Goal: Navigation & Orientation: Find specific page/section

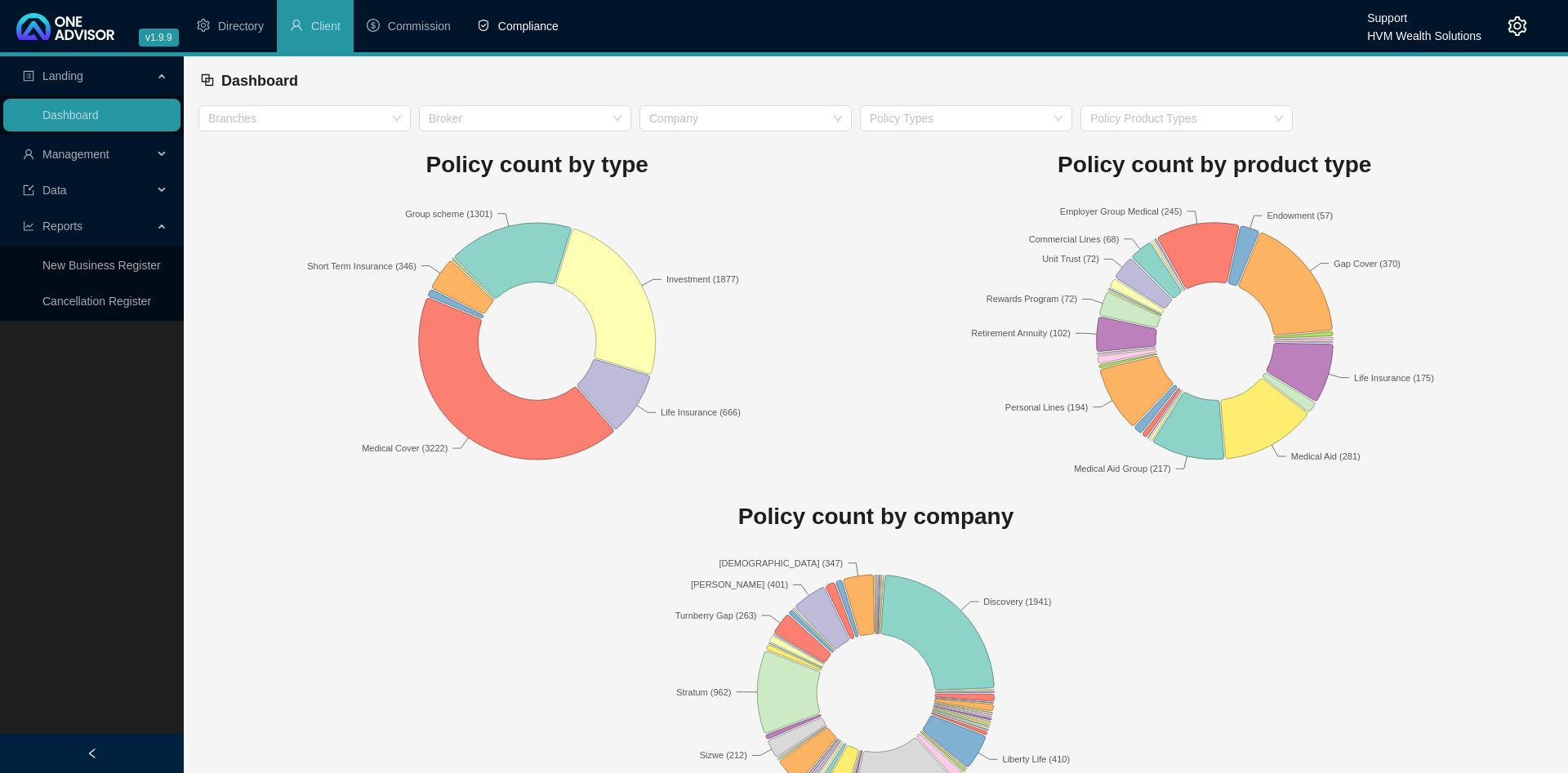
click at [540, 20] on span "Compliance" at bounding box center [527, 26] width 60 height 13
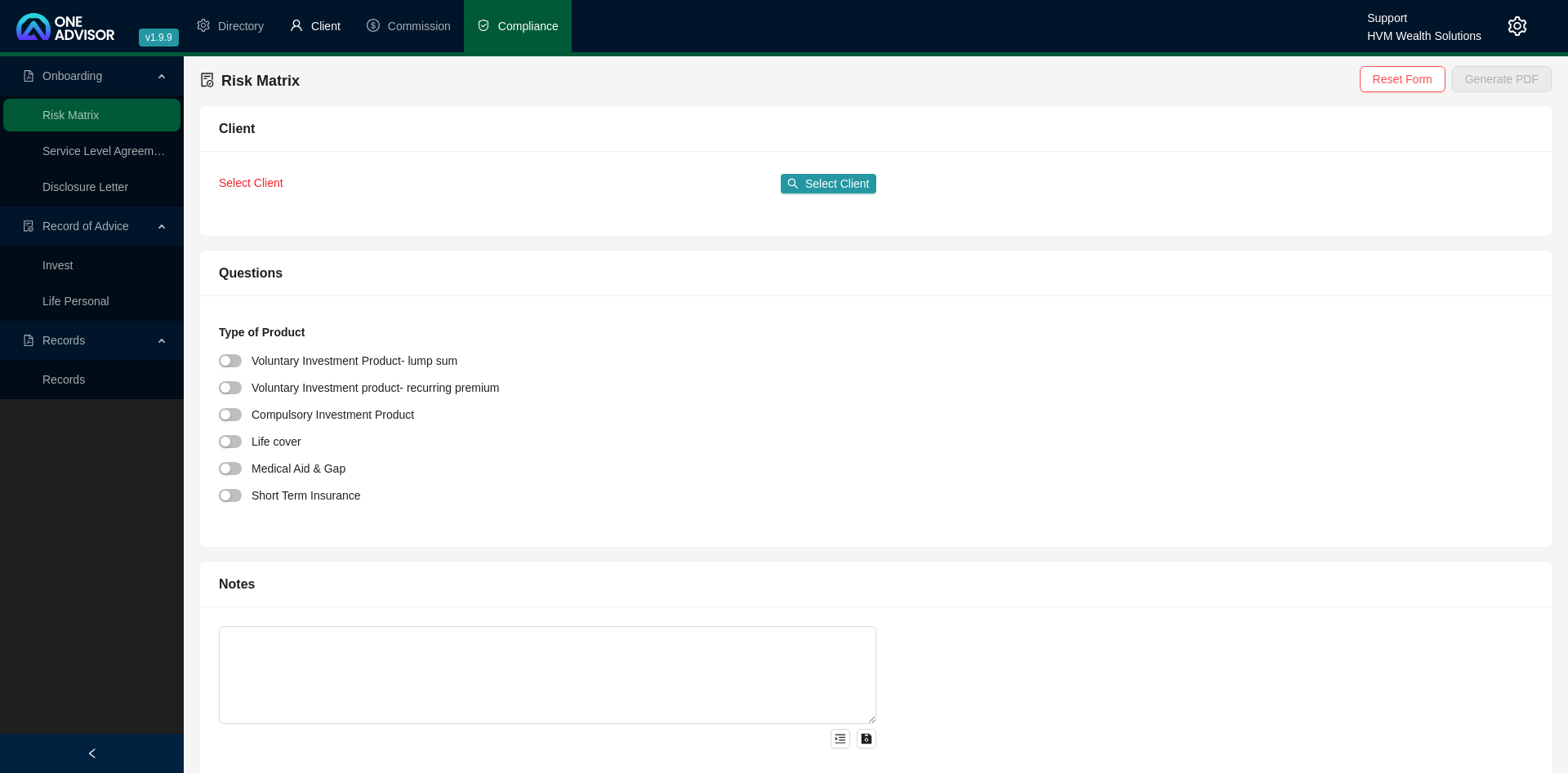
click at [336, 36] on li "Client" at bounding box center [315, 26] width 77 height 52
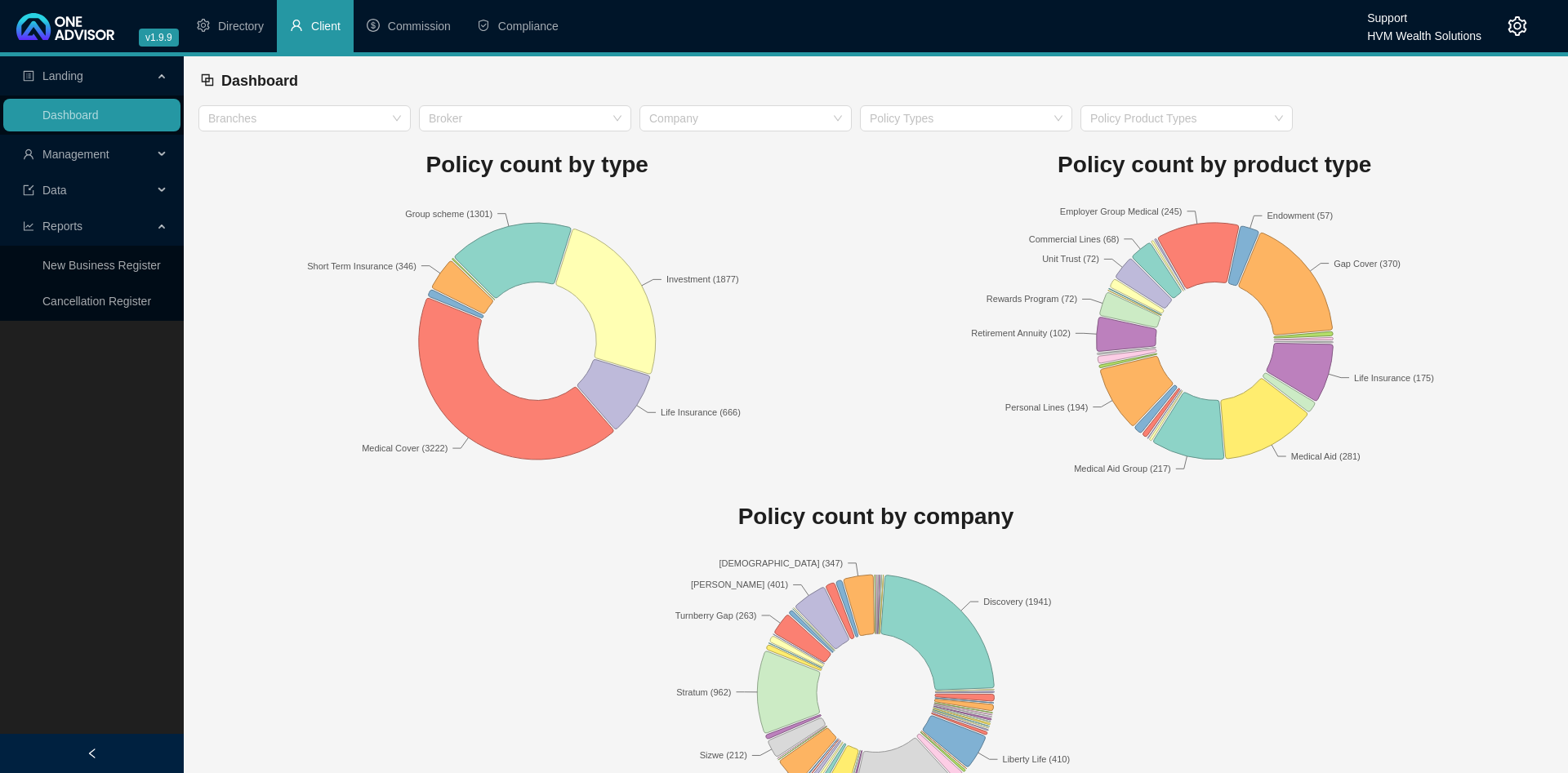
click at [123, 151] on span "Management" at bounding box center [88, 154] width 130 height 32
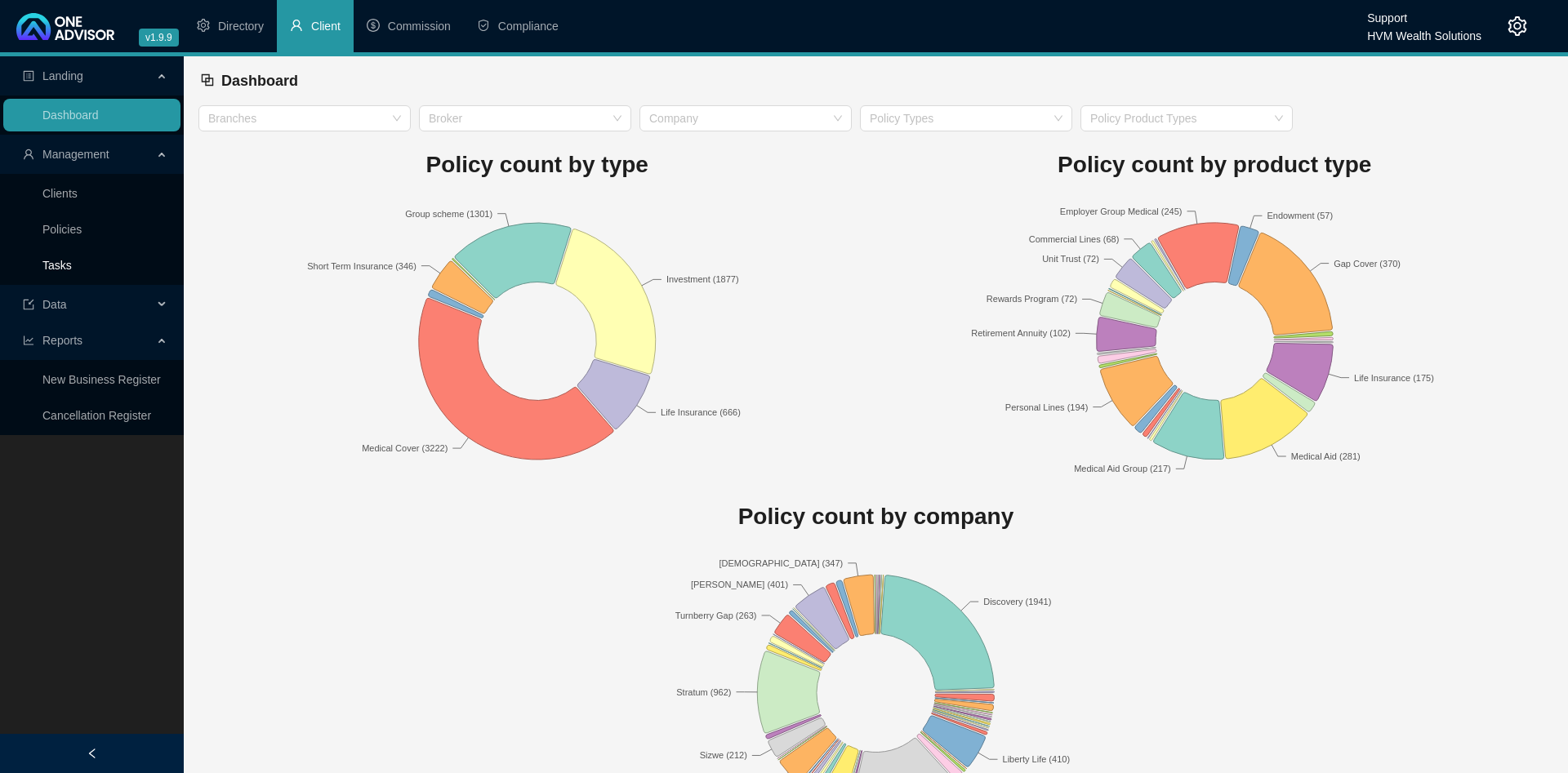
click at [72, 261] on link "Tasks" at bounding box center [56, 265] width 30 height 13
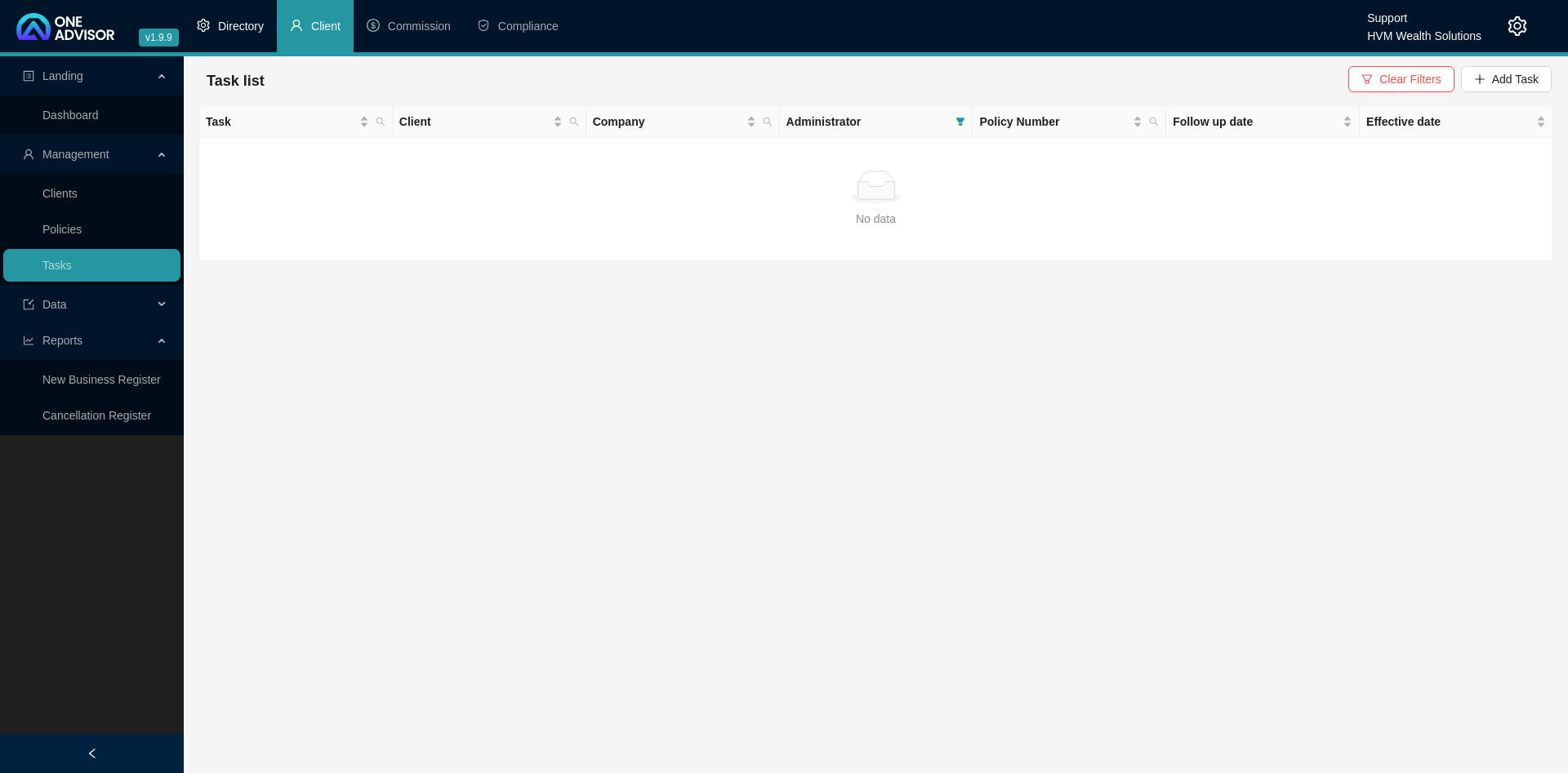
click at [243, 37] on li "Directory" at bounding box center [230, 26] width 93 height 52
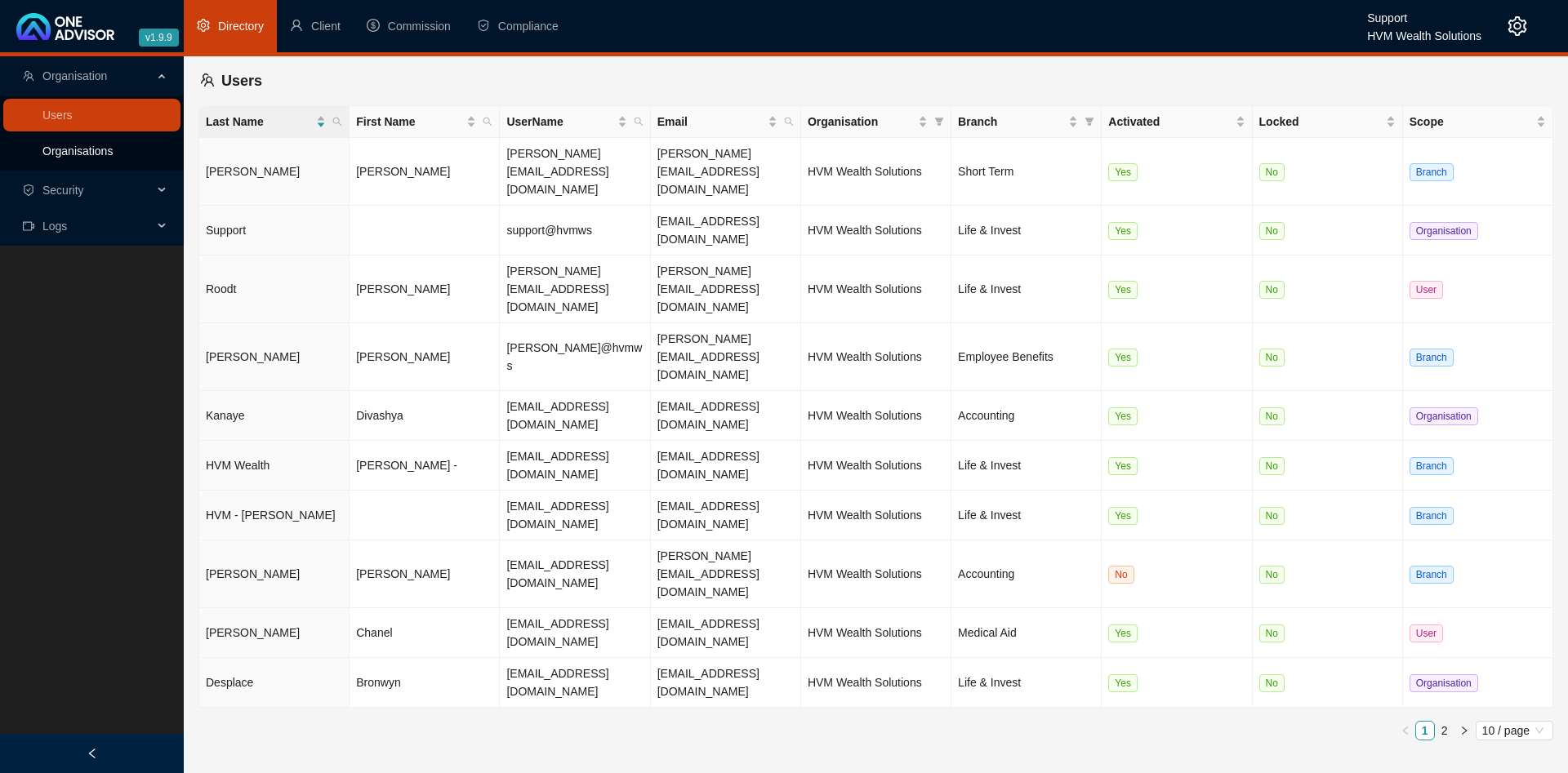
click at [113, 144] on link "Organisations" at bounding box center [77, 150] width 70 height 13
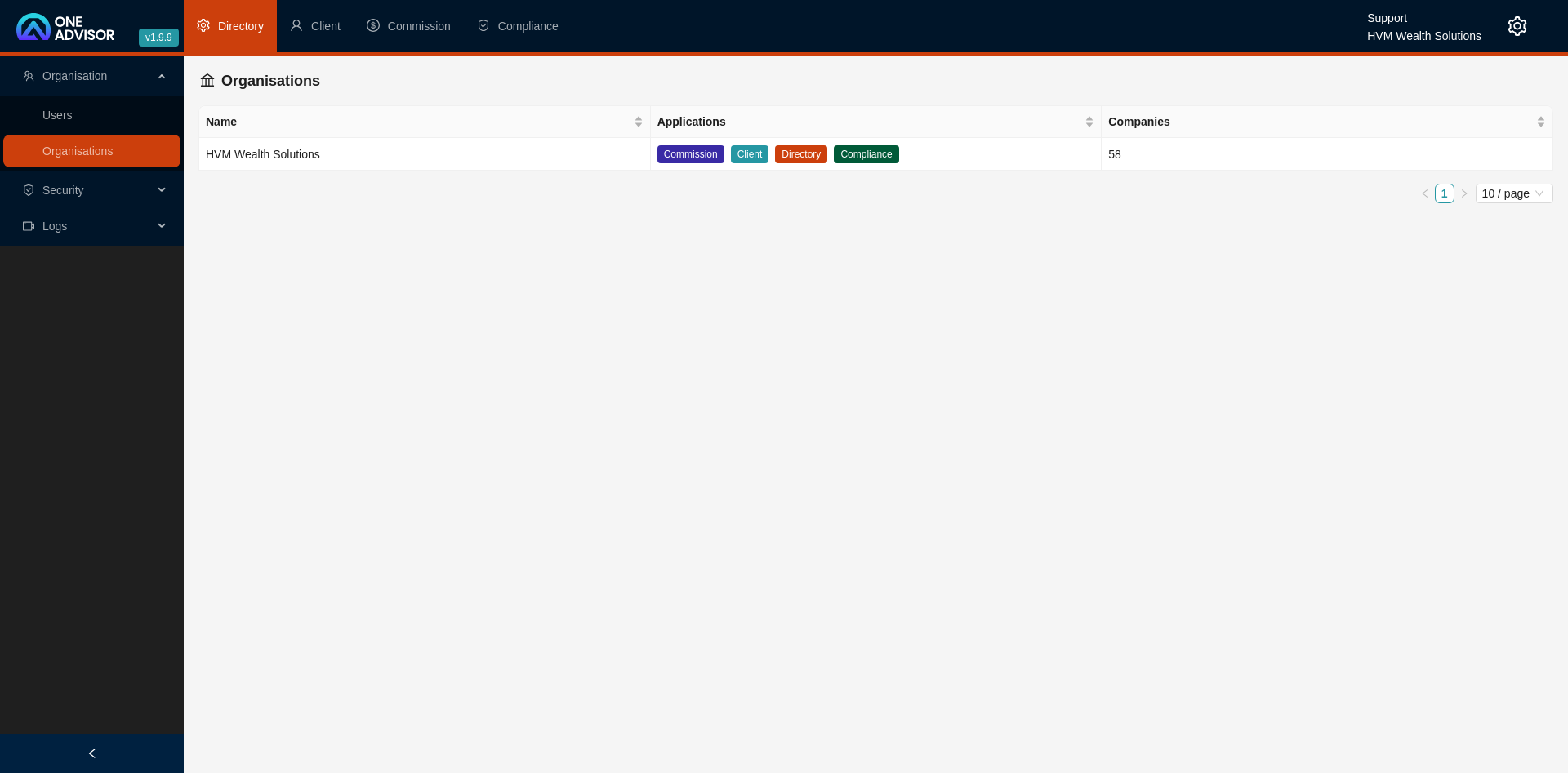
click at [1527, 21] on header "v1.9.9 Support HVM Wealth Solutions Directory Client Commission Compliance" at bounding box center [784, 28] width 1568 height 56
click at [1517, 21] on icon "setting" at bounding box center [1517, 26] width 20 height 20
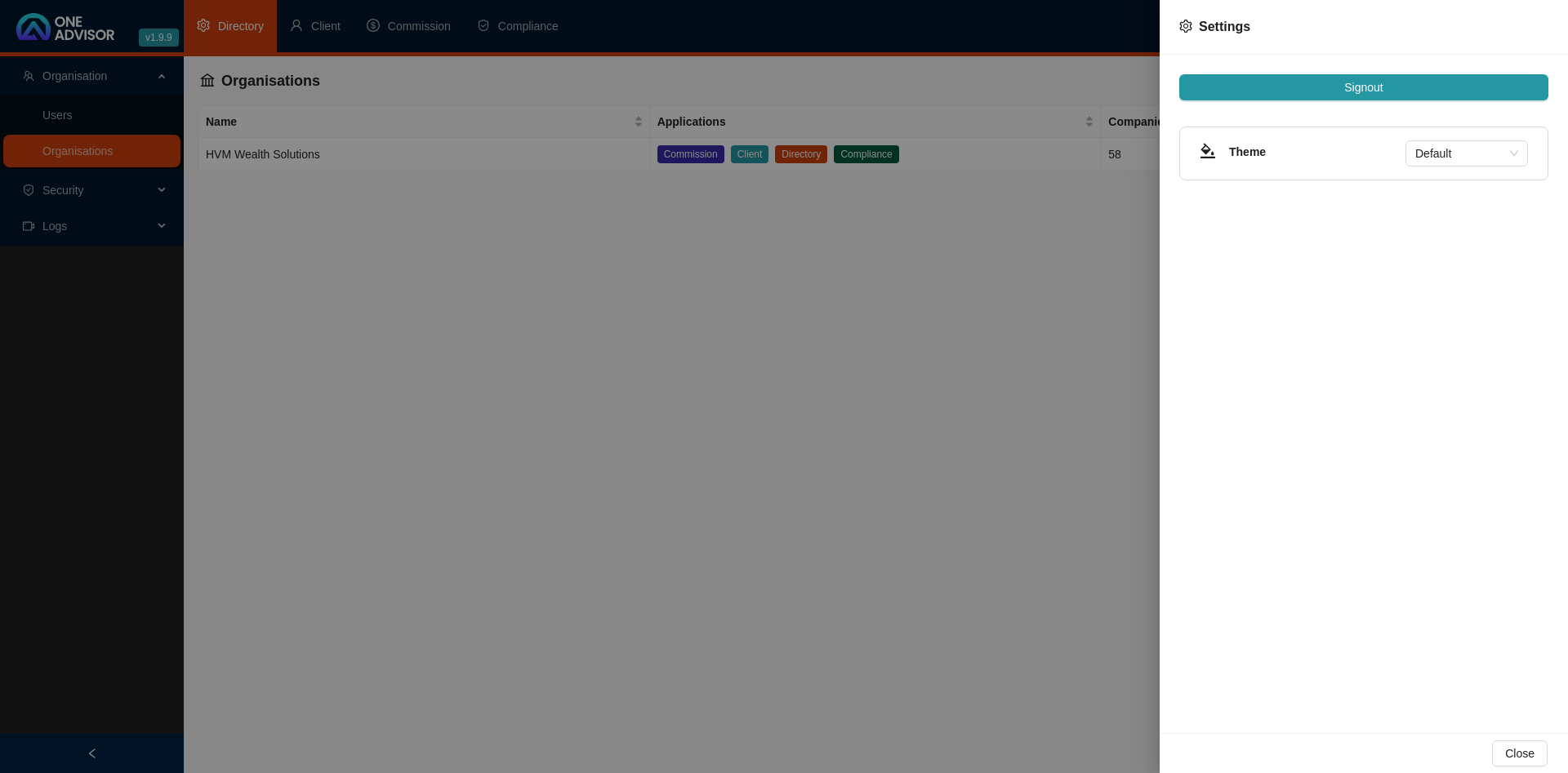
click at [608, 329] on div at bounding box center [784, 386] width 1568 height 773
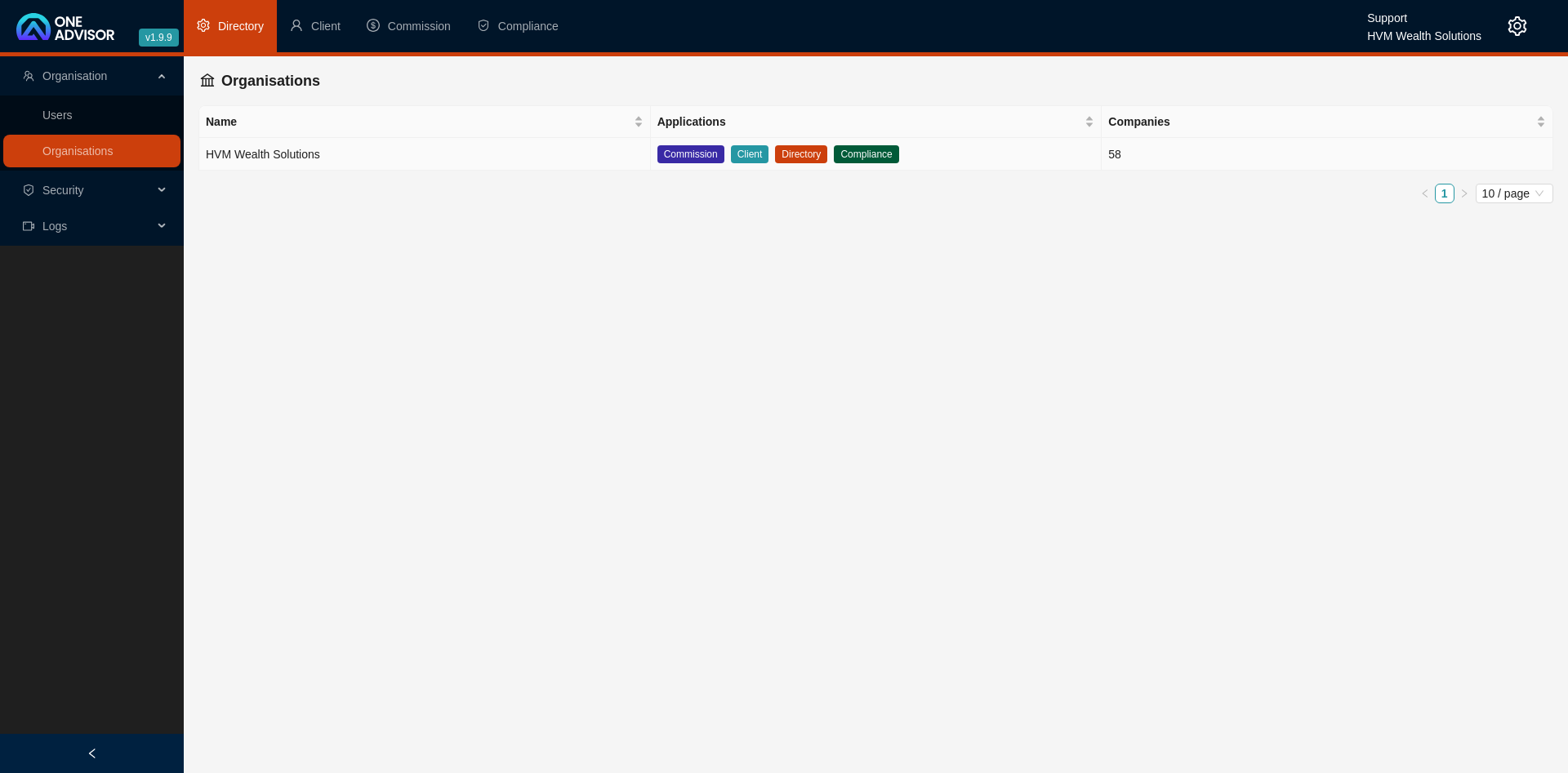
click at [402, 160] on td "HVM Wealth Solutions" at bounding box center [424, 154] width 451 height 32
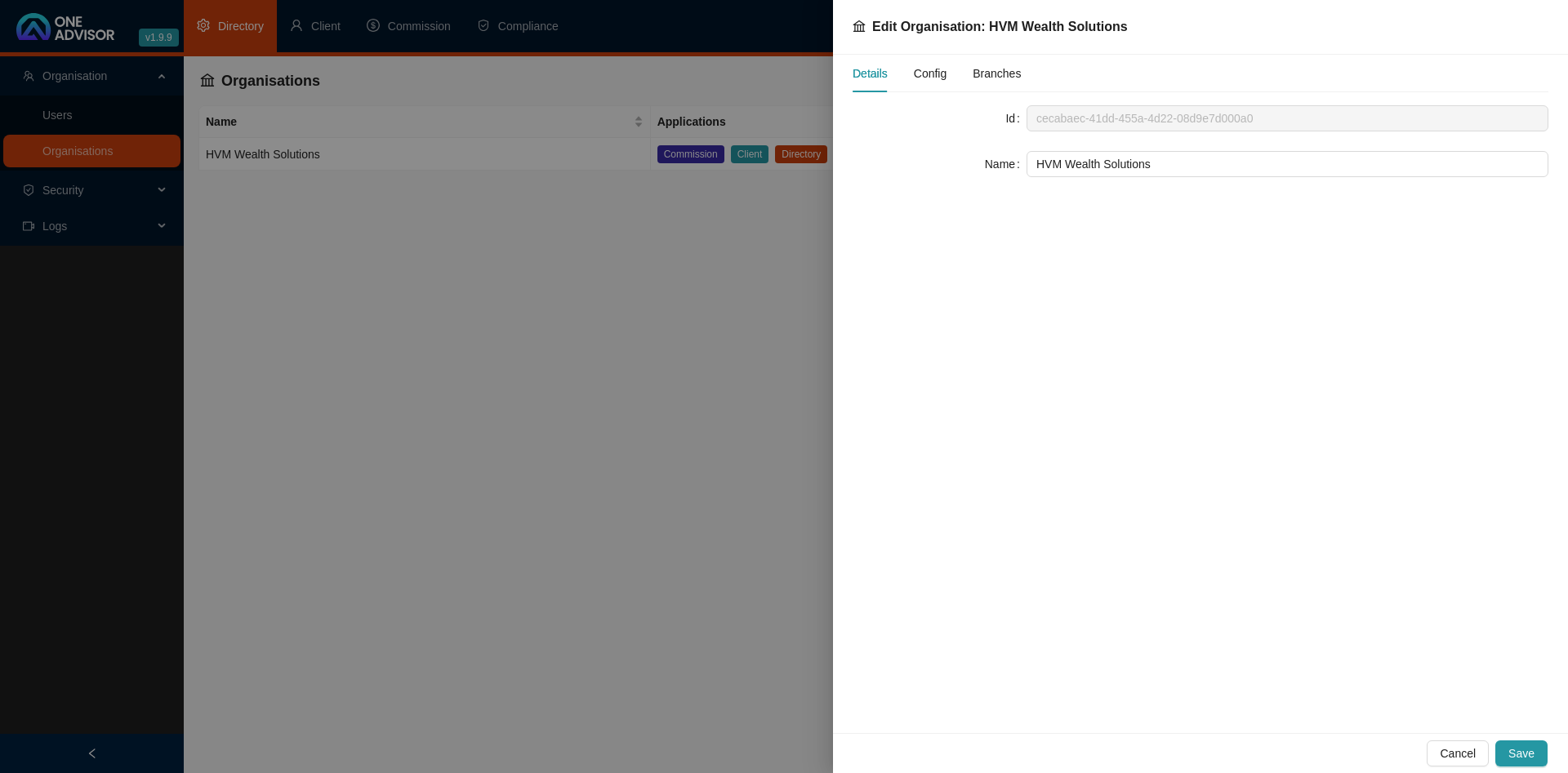
click at [933, 79] on span "Config" at bounding box center [930, 73] width 32 height 12
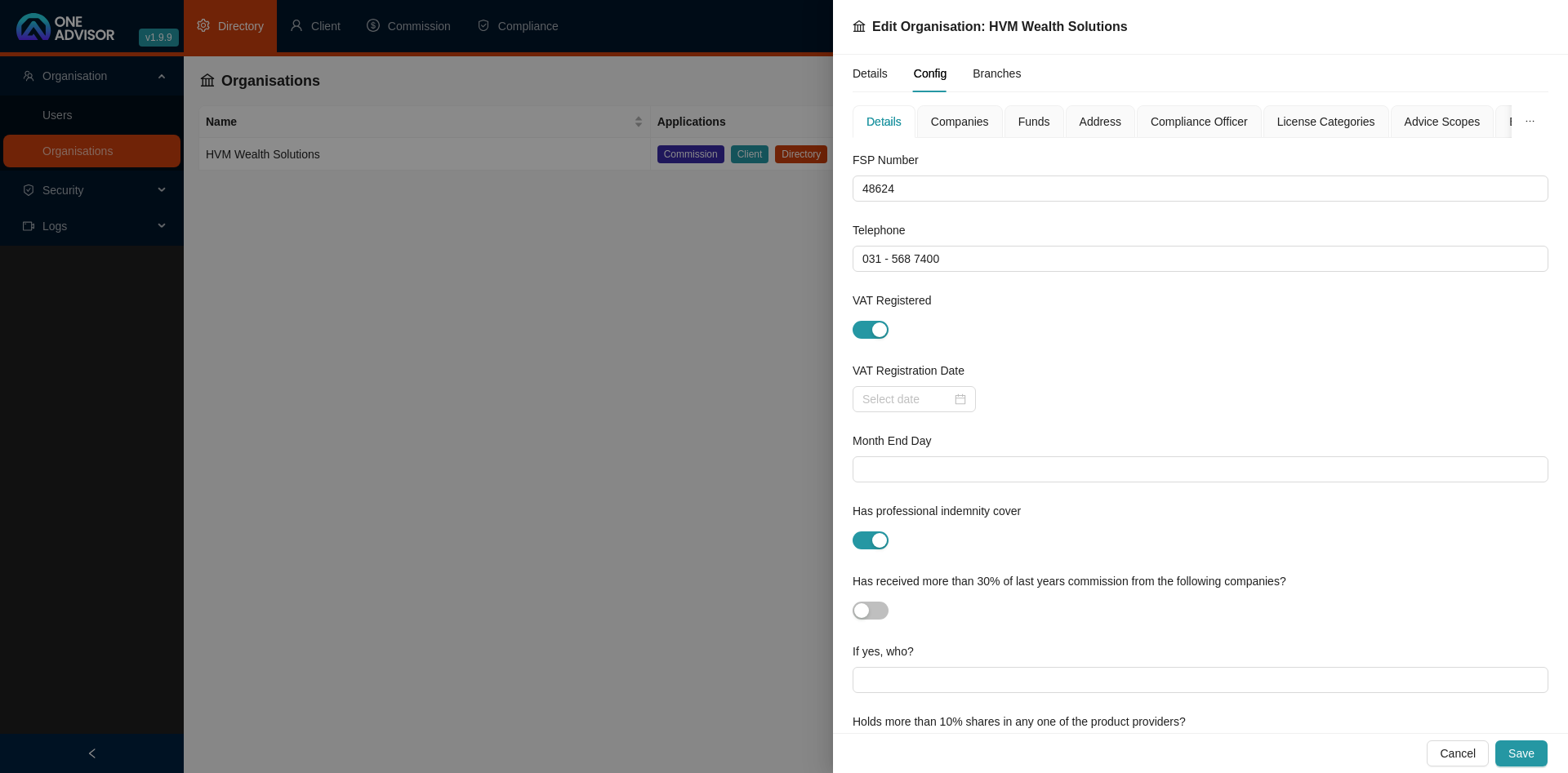
click at [424, 303] on div at bounding box center [784, 386] width 1568 height 773
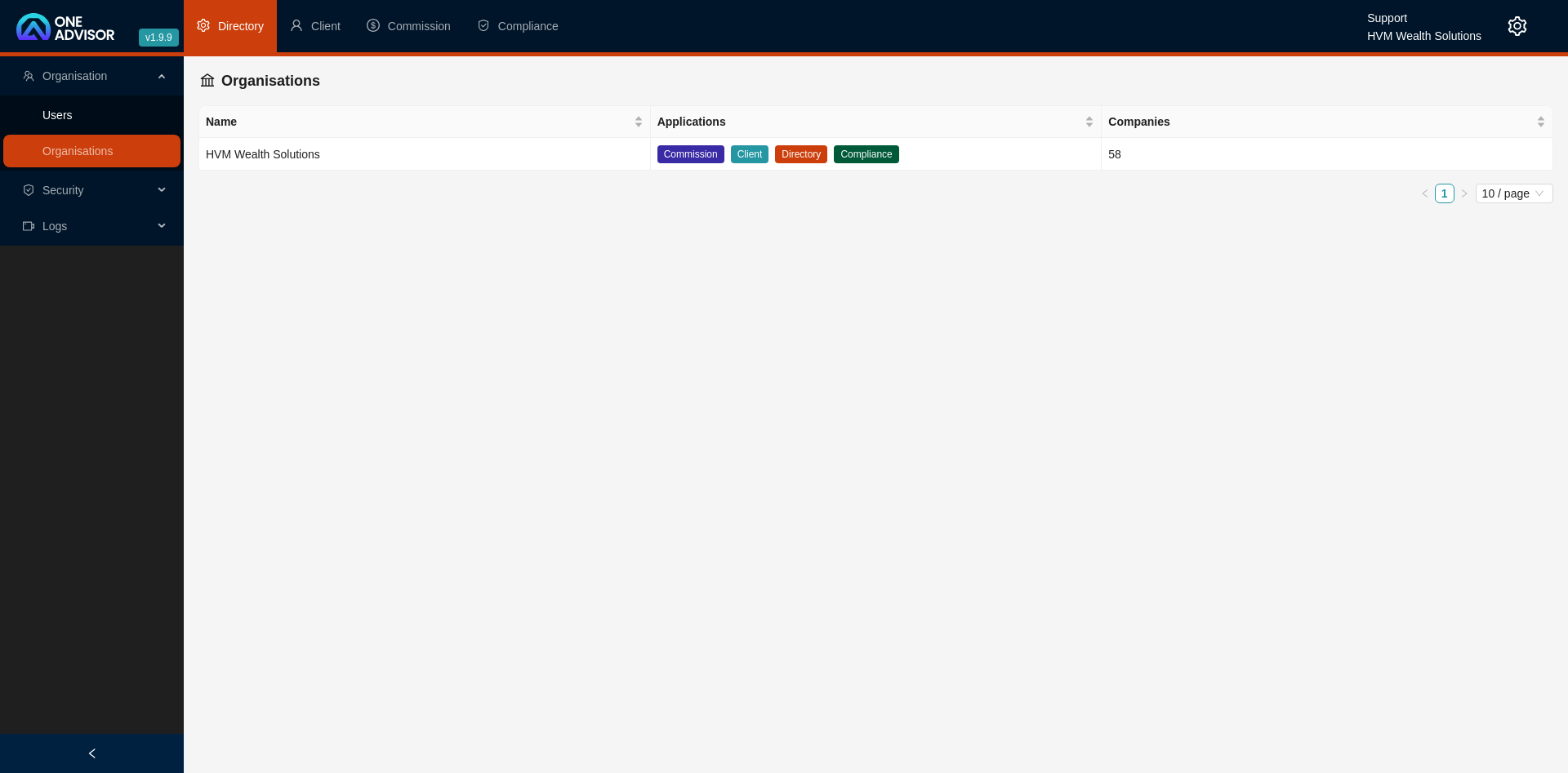
click at [73, 120] on link "Users" at bounding box center [57, 115] width 30 height 13
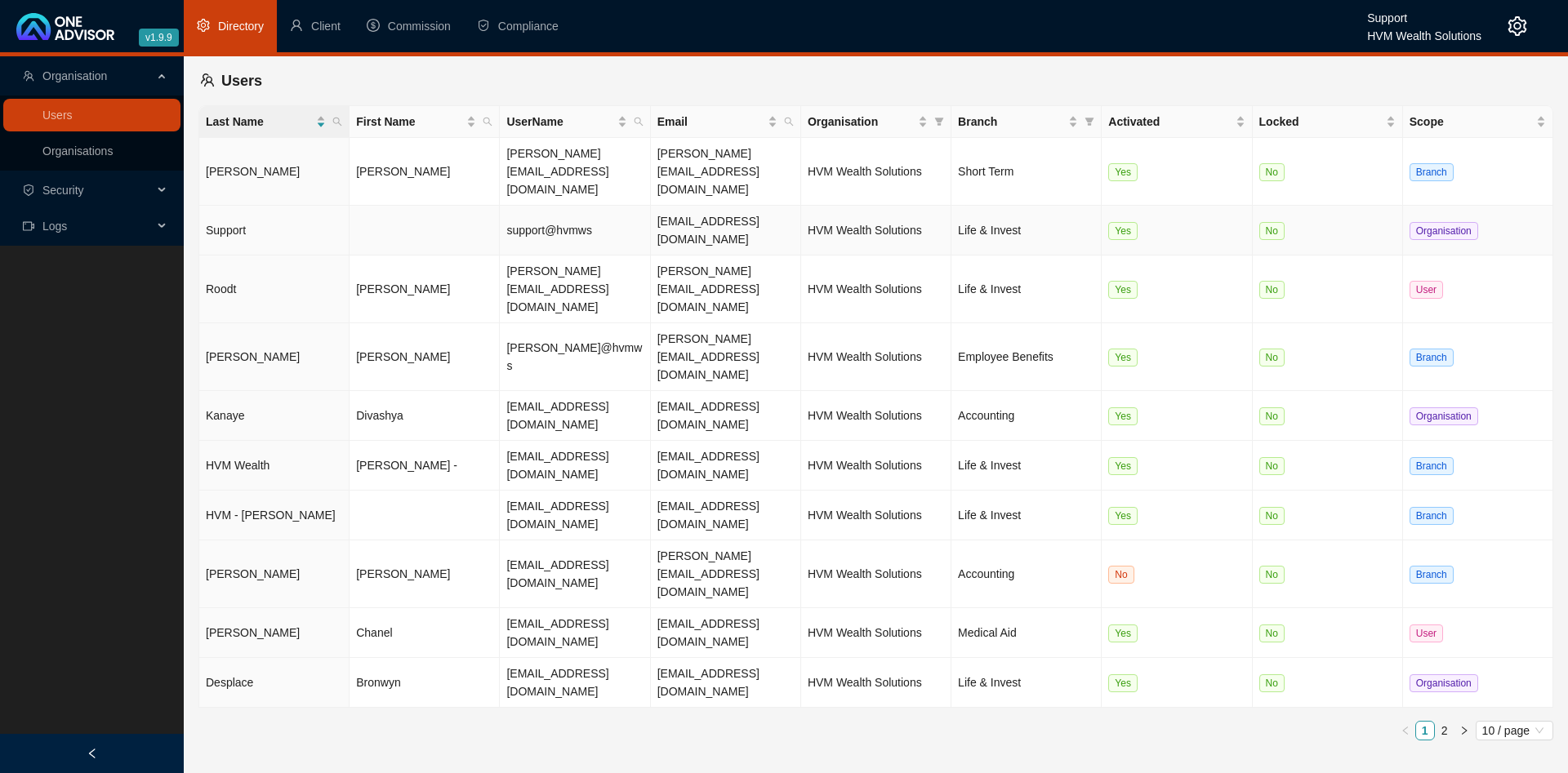
click at [624, 206] on td "support@hvmws" at bounding box center [575, 231] width 150 height 50
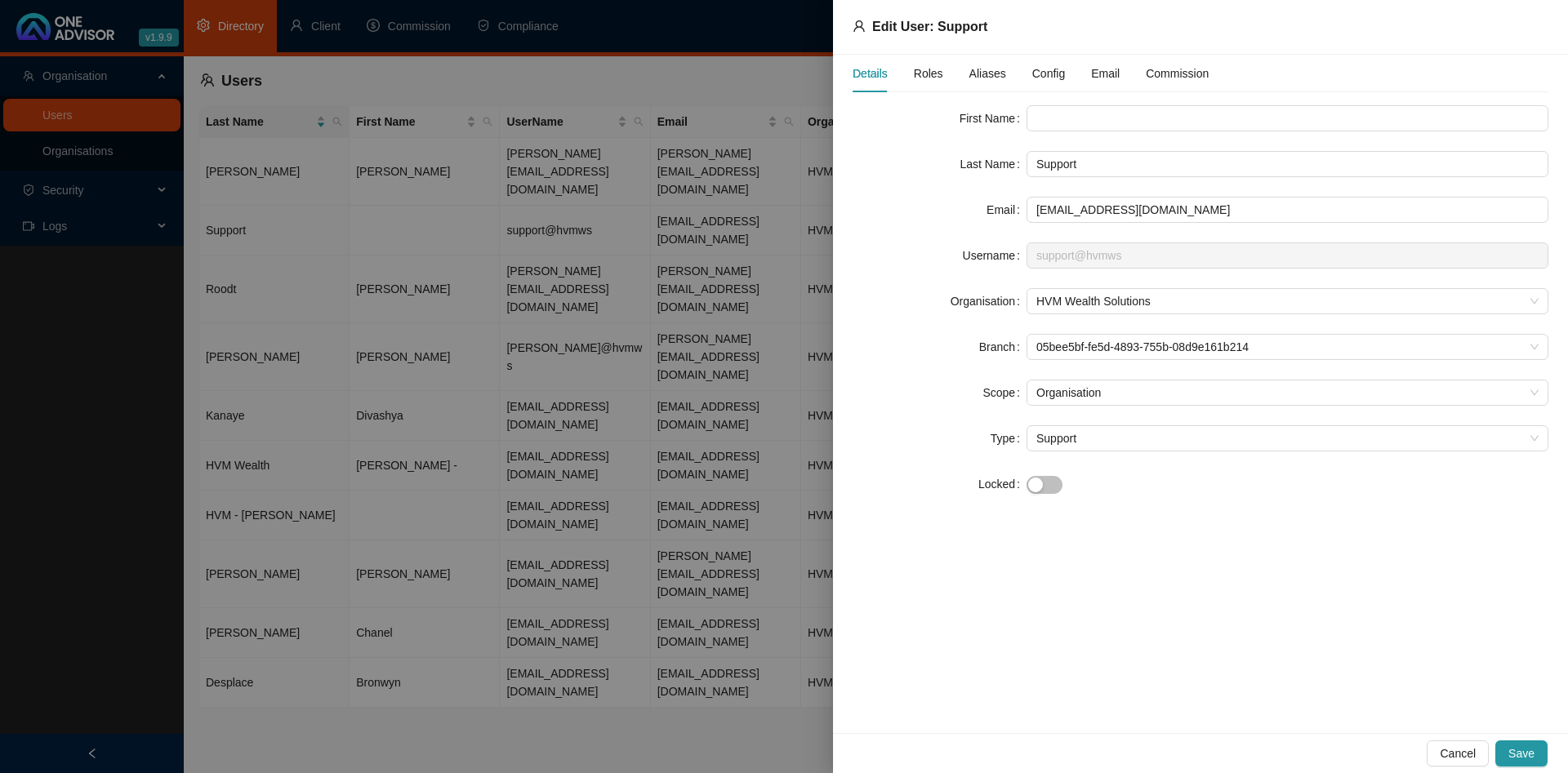
click at [1043, 70] on span "Config" at bounding box center [1048, 73] width 32 height 12
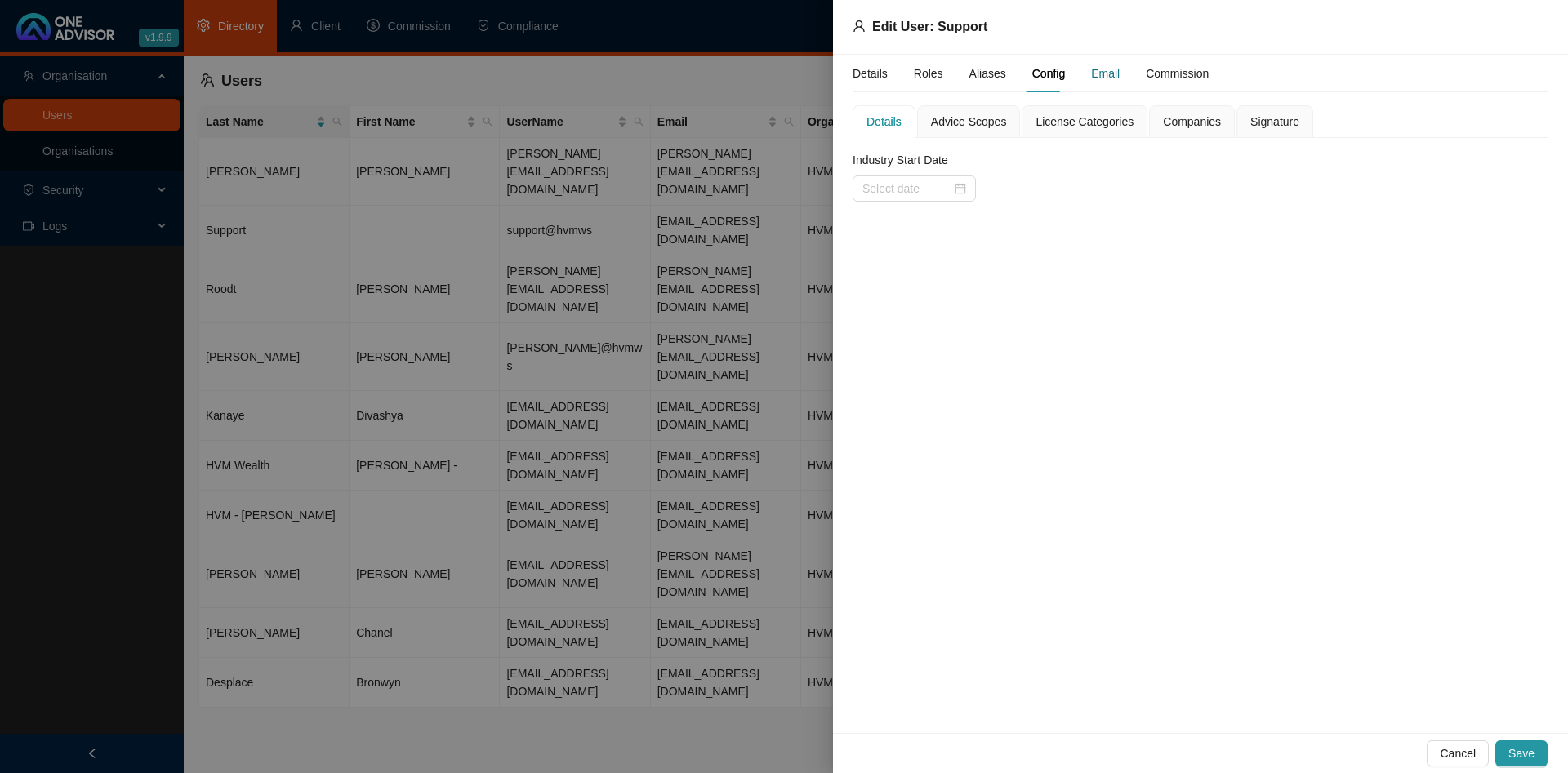
click at [1110, 77] on div "Email" at bounding box center [1105, 73] width 29 height 18
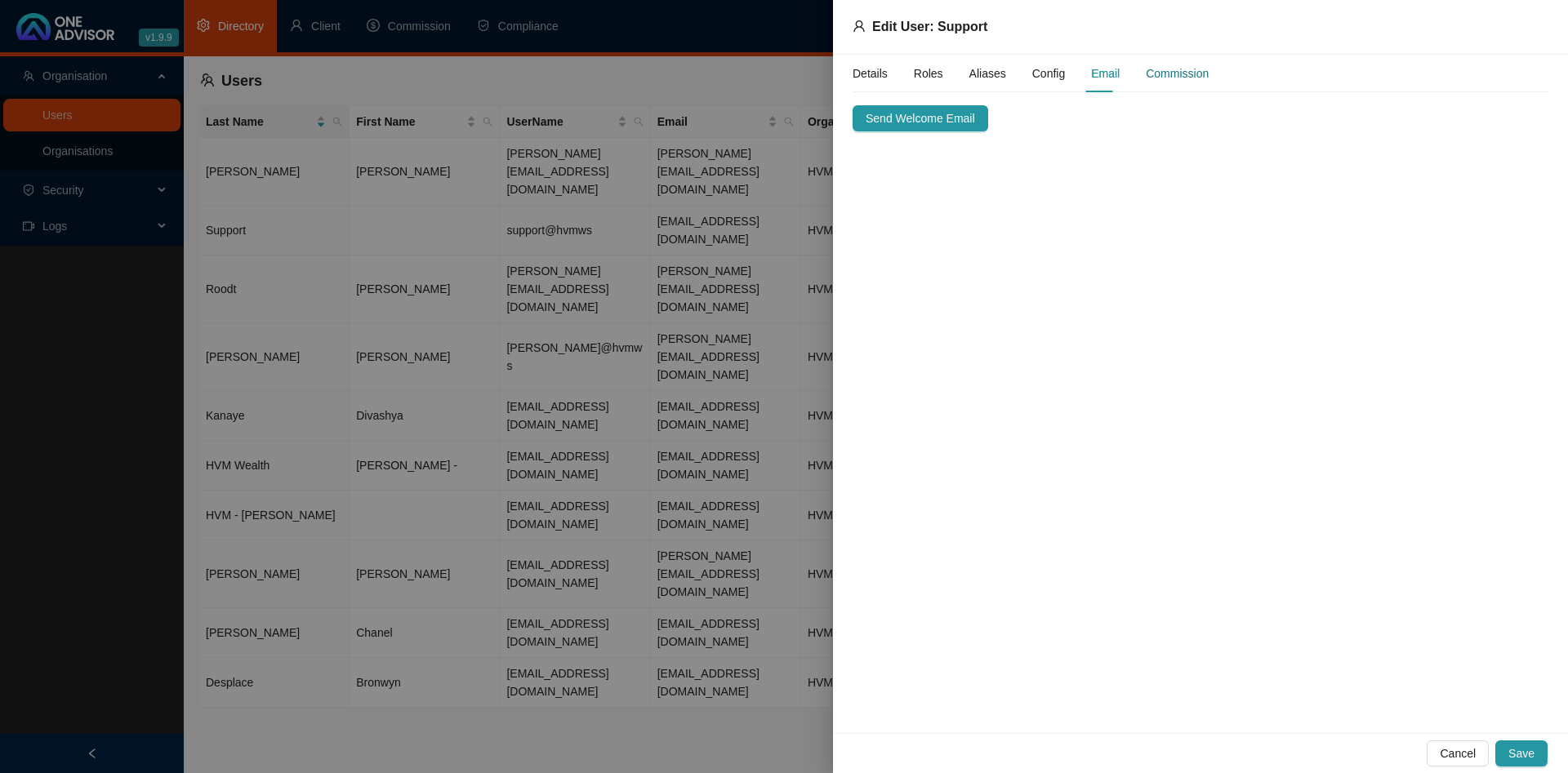
click at [1159, 75] on div "Commission" at bounding box center [1177, 73] width 63 height 18
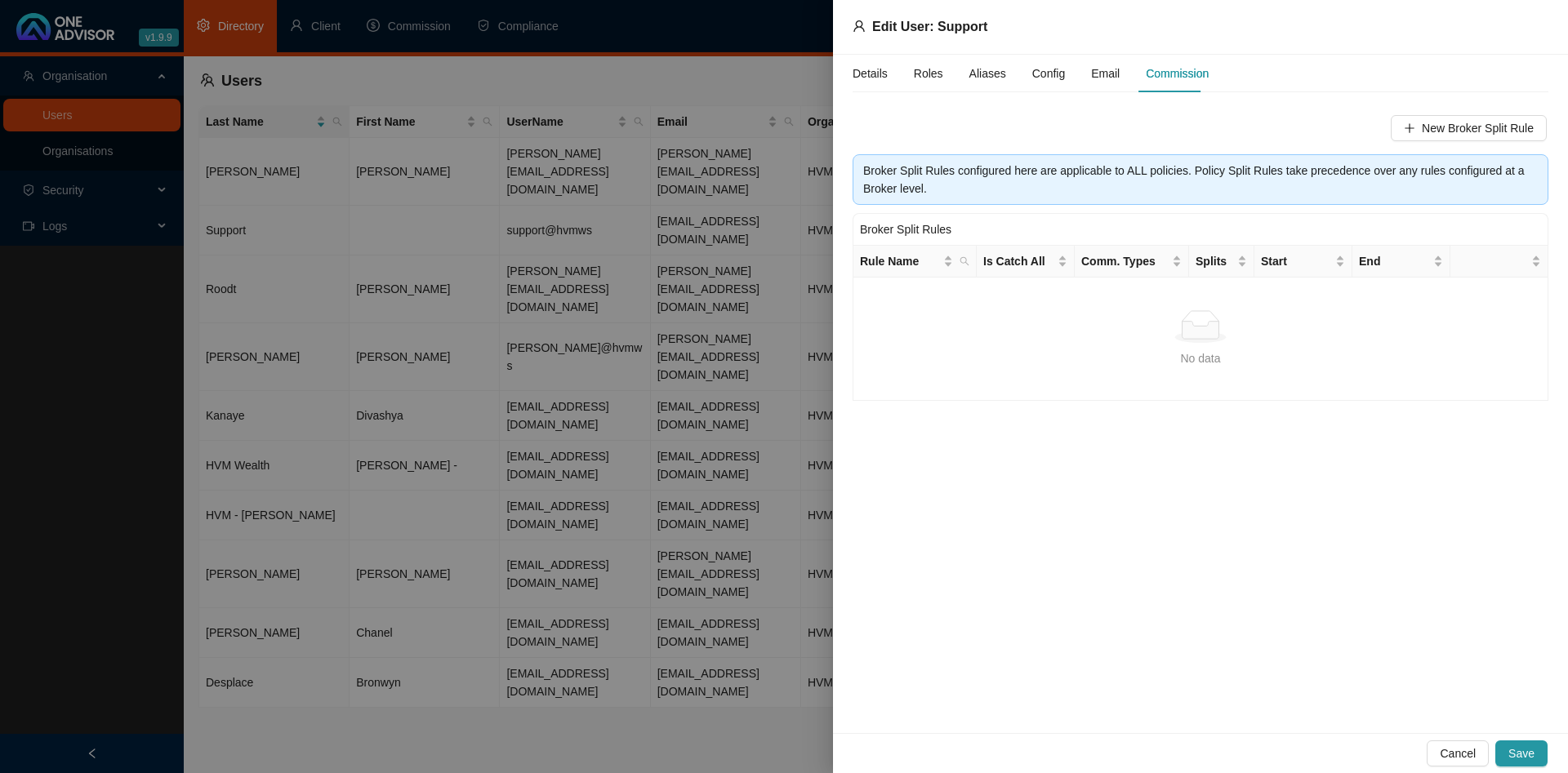
click at [924, 74] on span "Roles" at bounding box center [928, 73] width 30 height 12
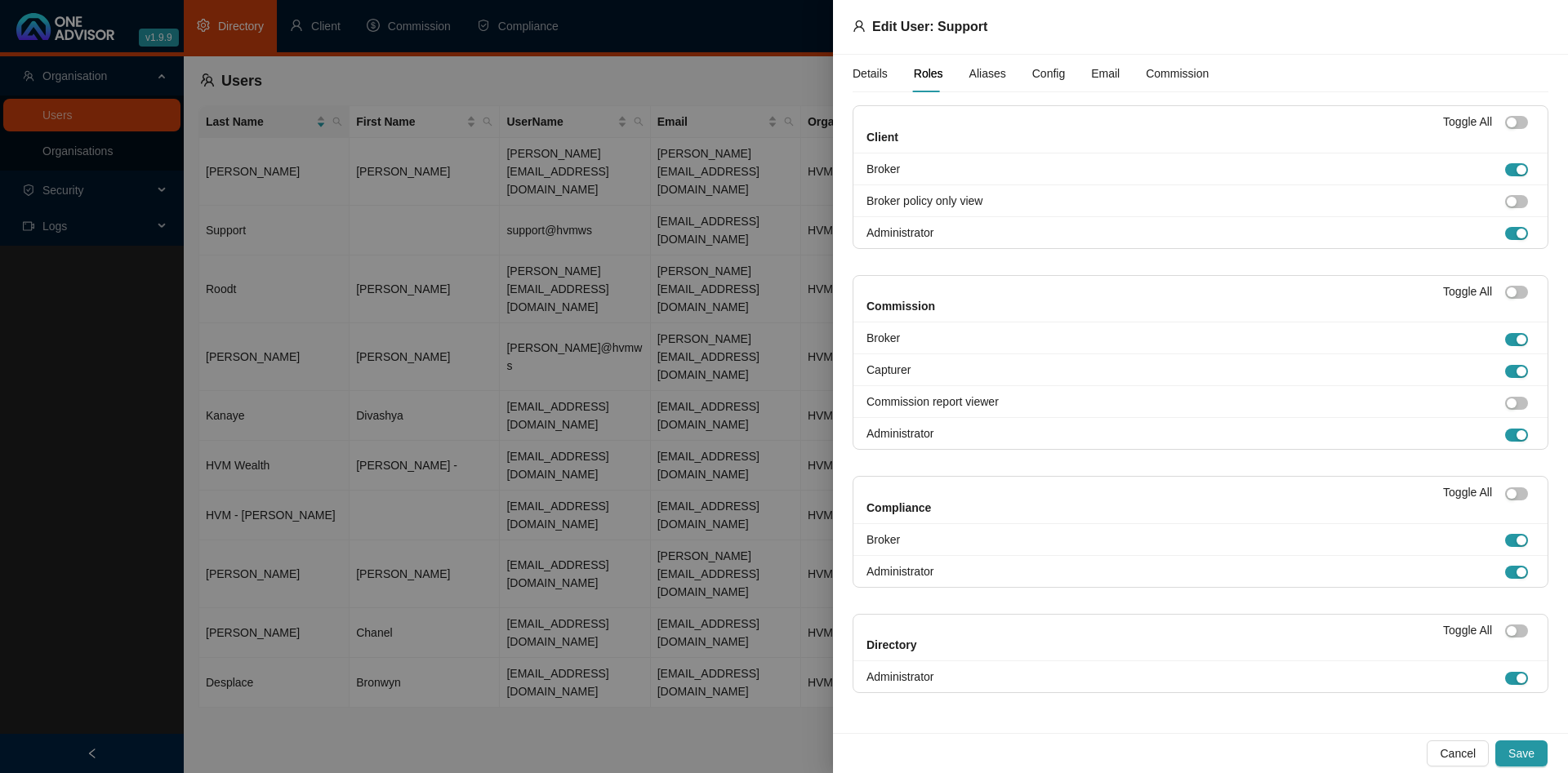
scroll to position [5, 0]
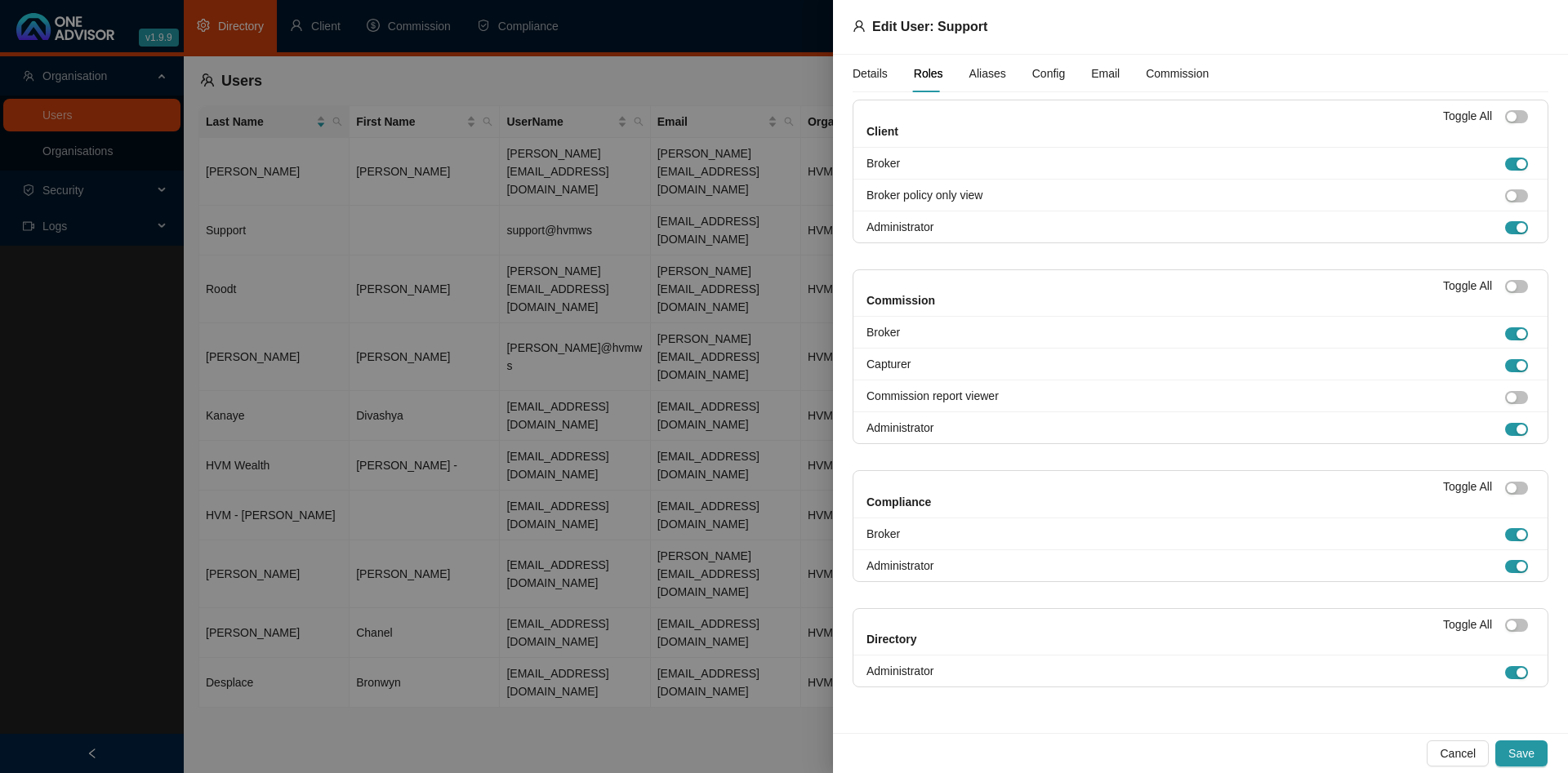
click at [974, 64] on div "Aliases" at bounding box center [987, 73] width 37 height 38
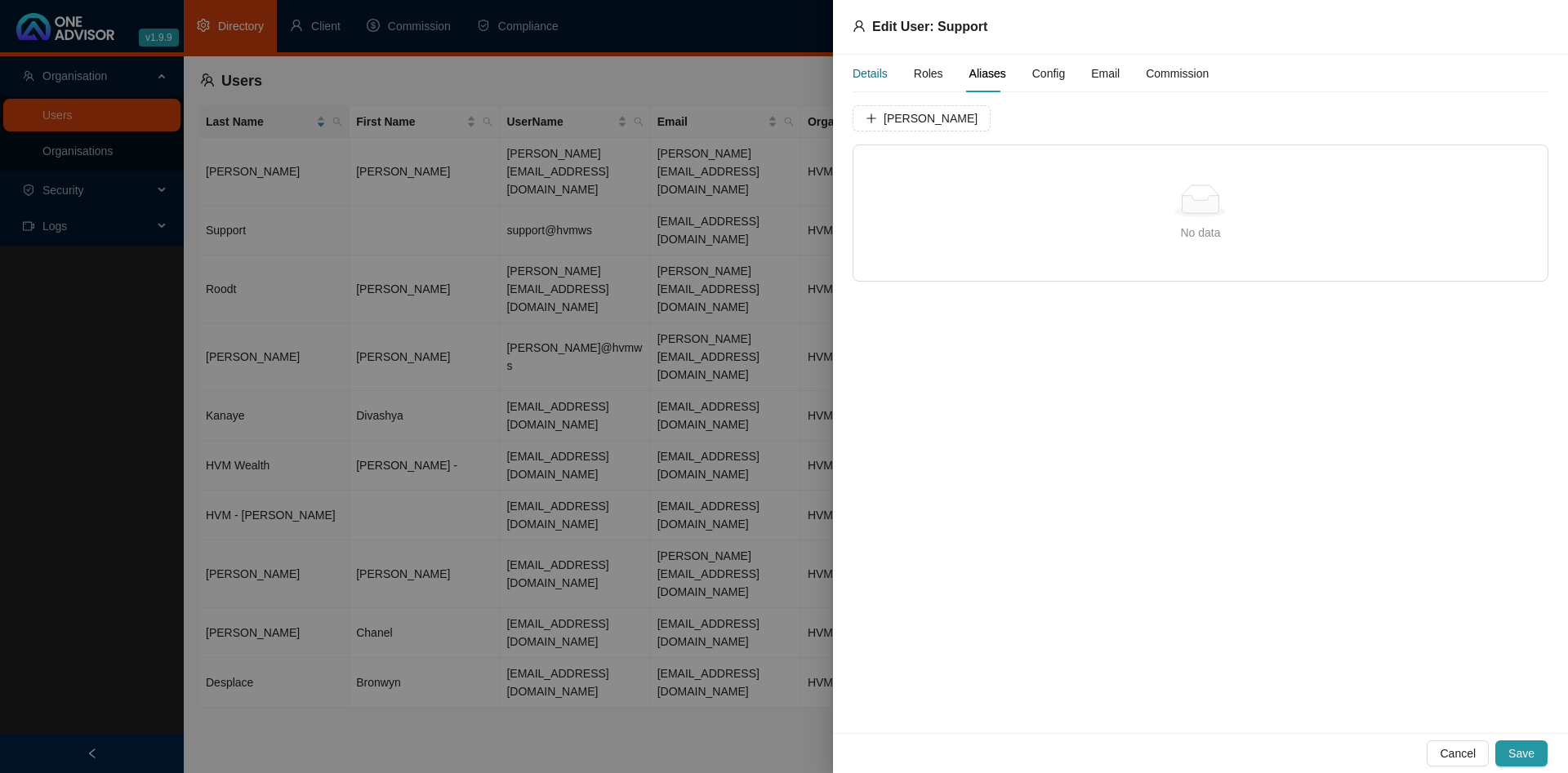
click at [873, 71] on div "Details" at bounding box center [870, 73] width 35 height 18
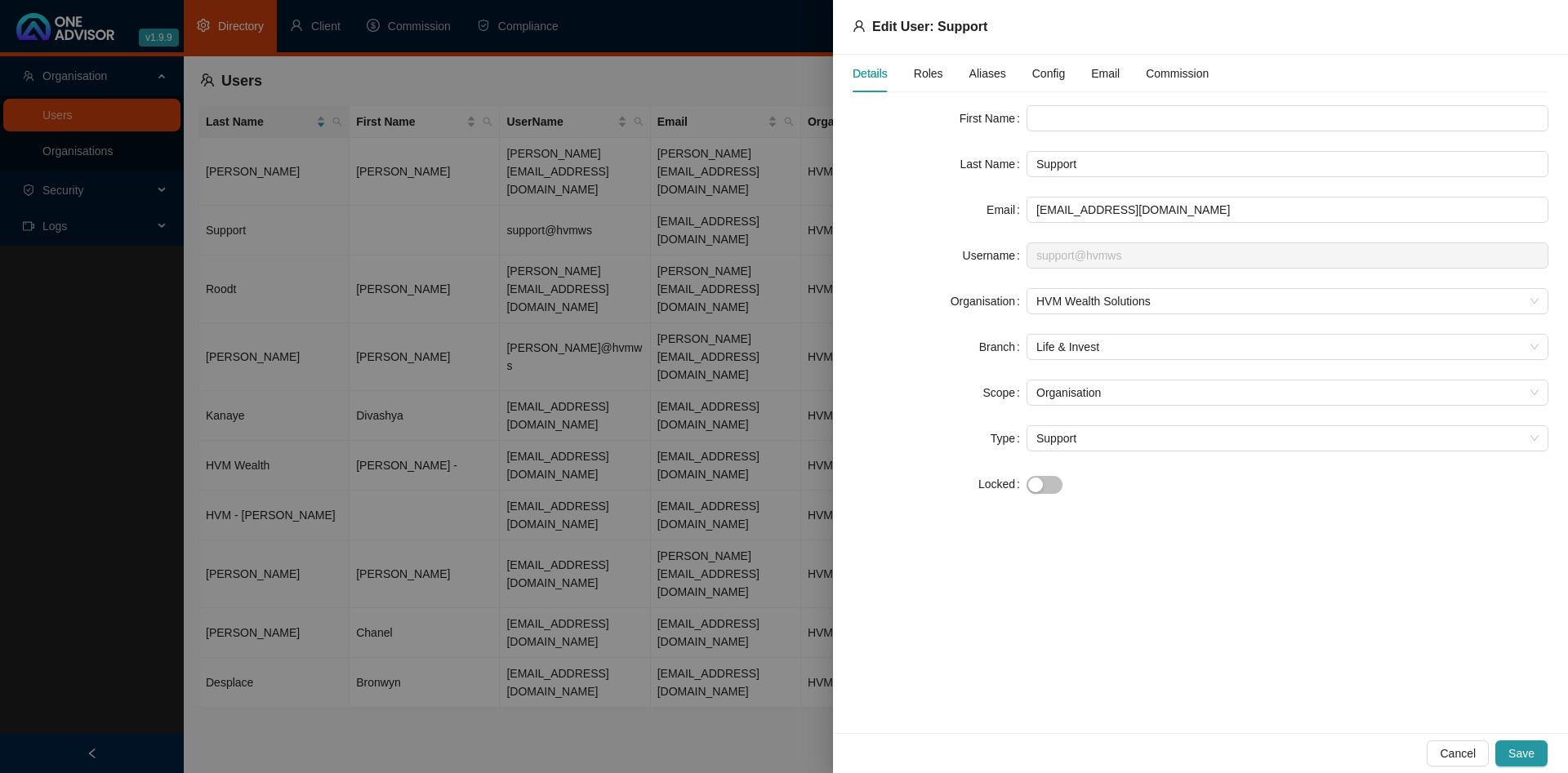
click at [513, 557] on div at bounding box center [784, 386] width 1568 height 773
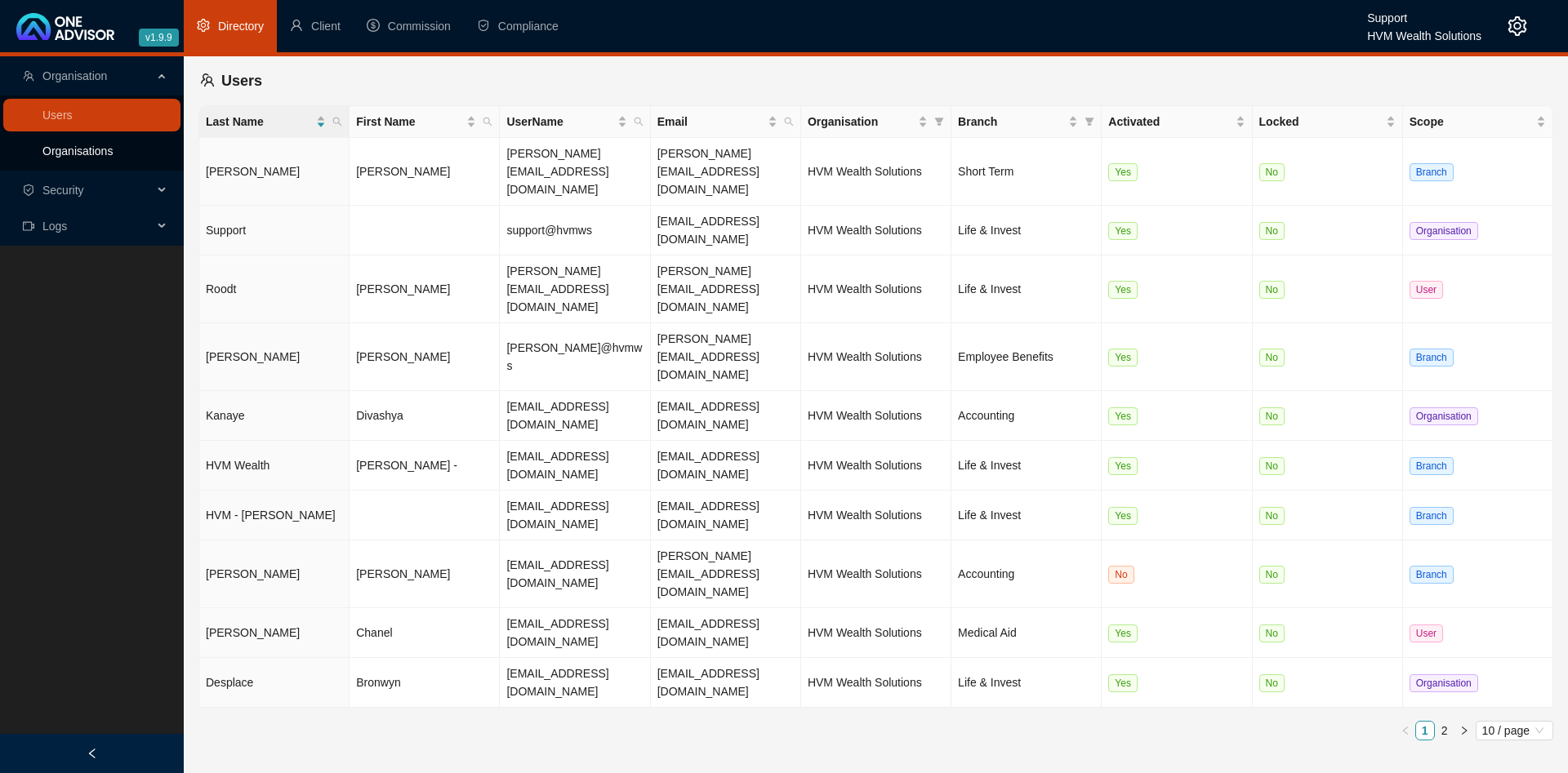
click at [113, 145] on link "Organisations" at bounding box center [77, 150] width 70 height 13
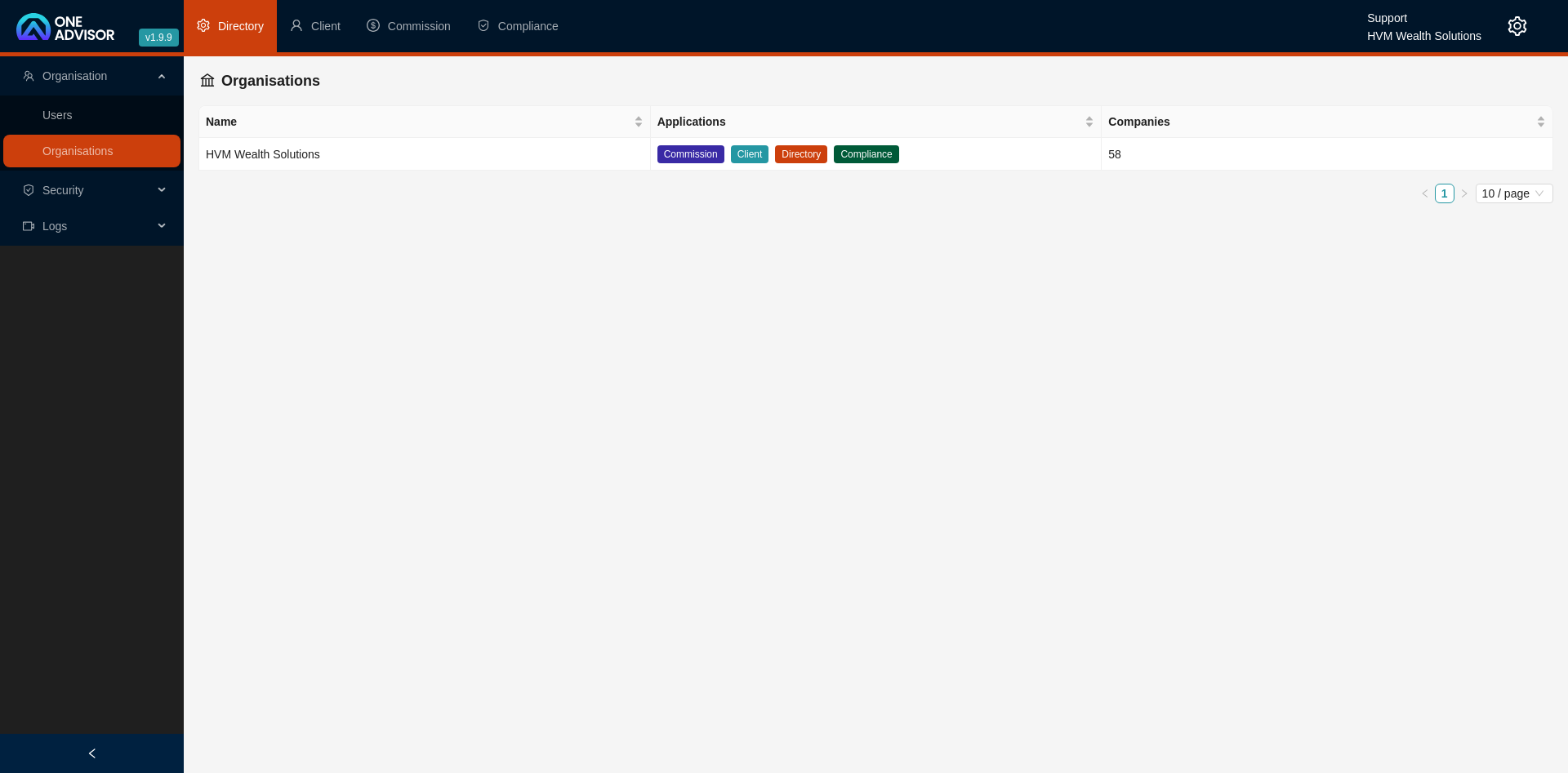
click at [393, 153] on td "HVM Wealth Solutions" at bounding box center [424, 154] width 451 height 32
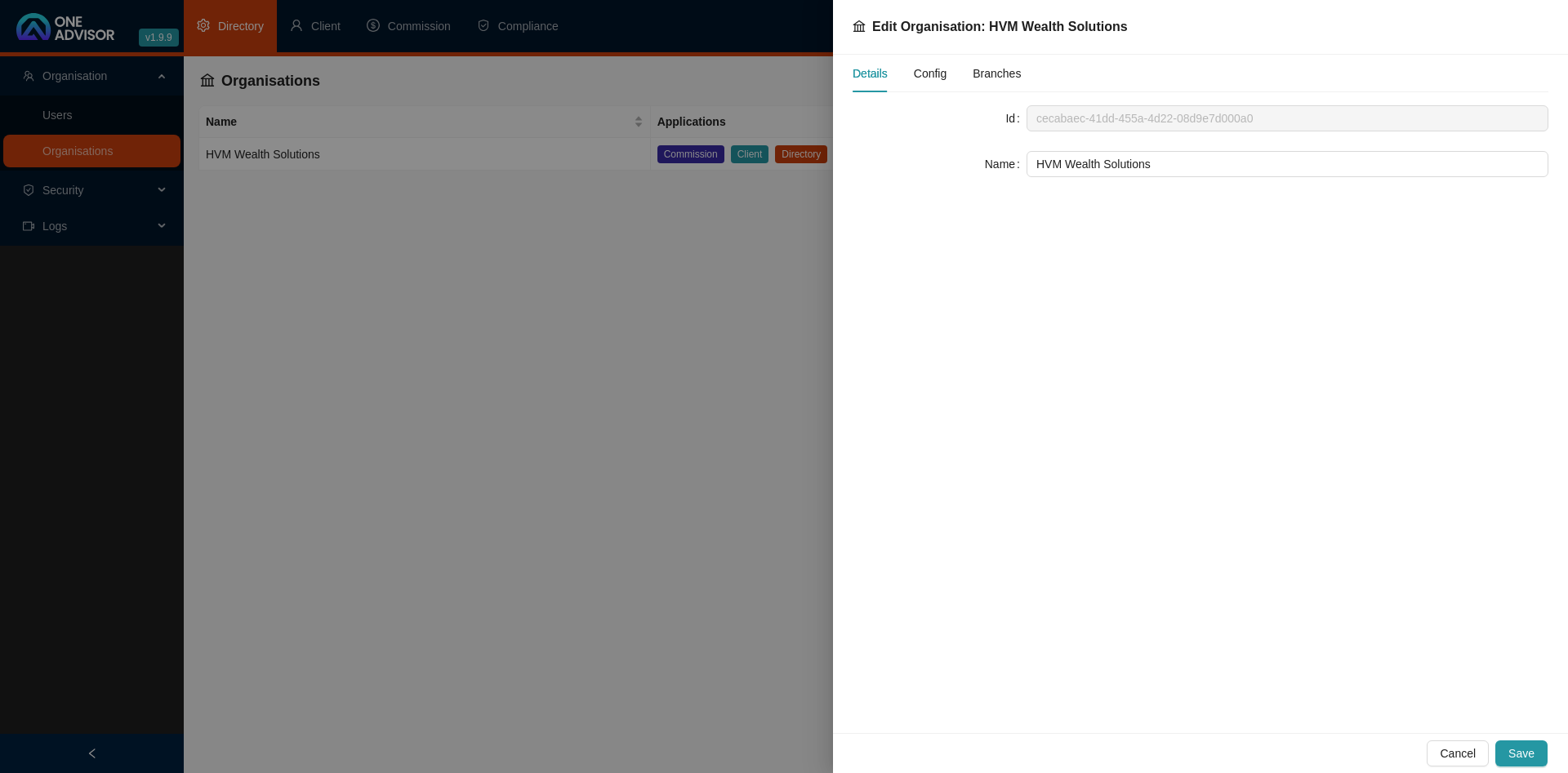
click at [930, 79] on span "Config" at bounding box center [930, 73] width 32 height 12
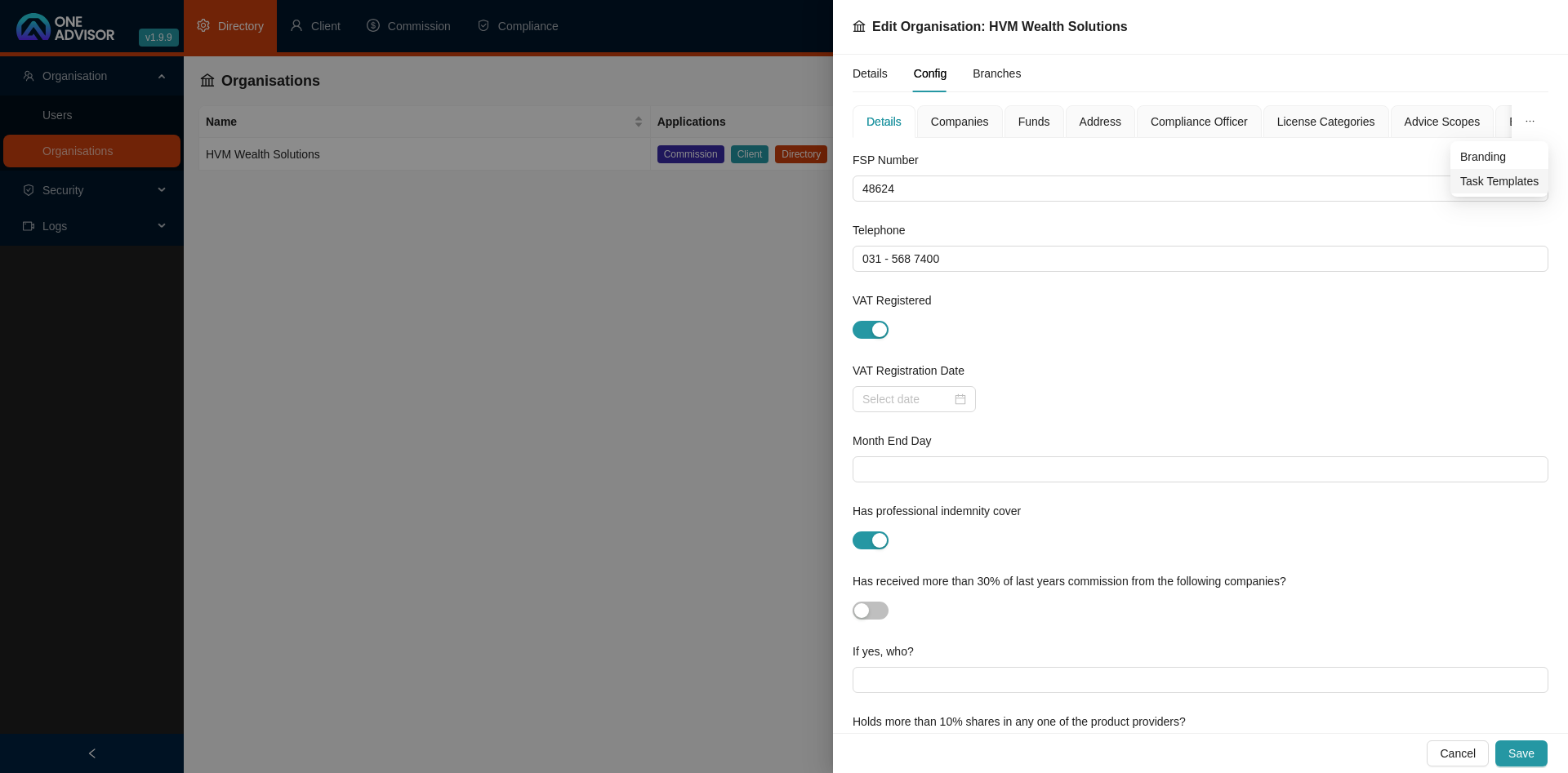
click at [1504, 172] on span "Task Templates" at bounding box center [1499, 181] width 79 height 18
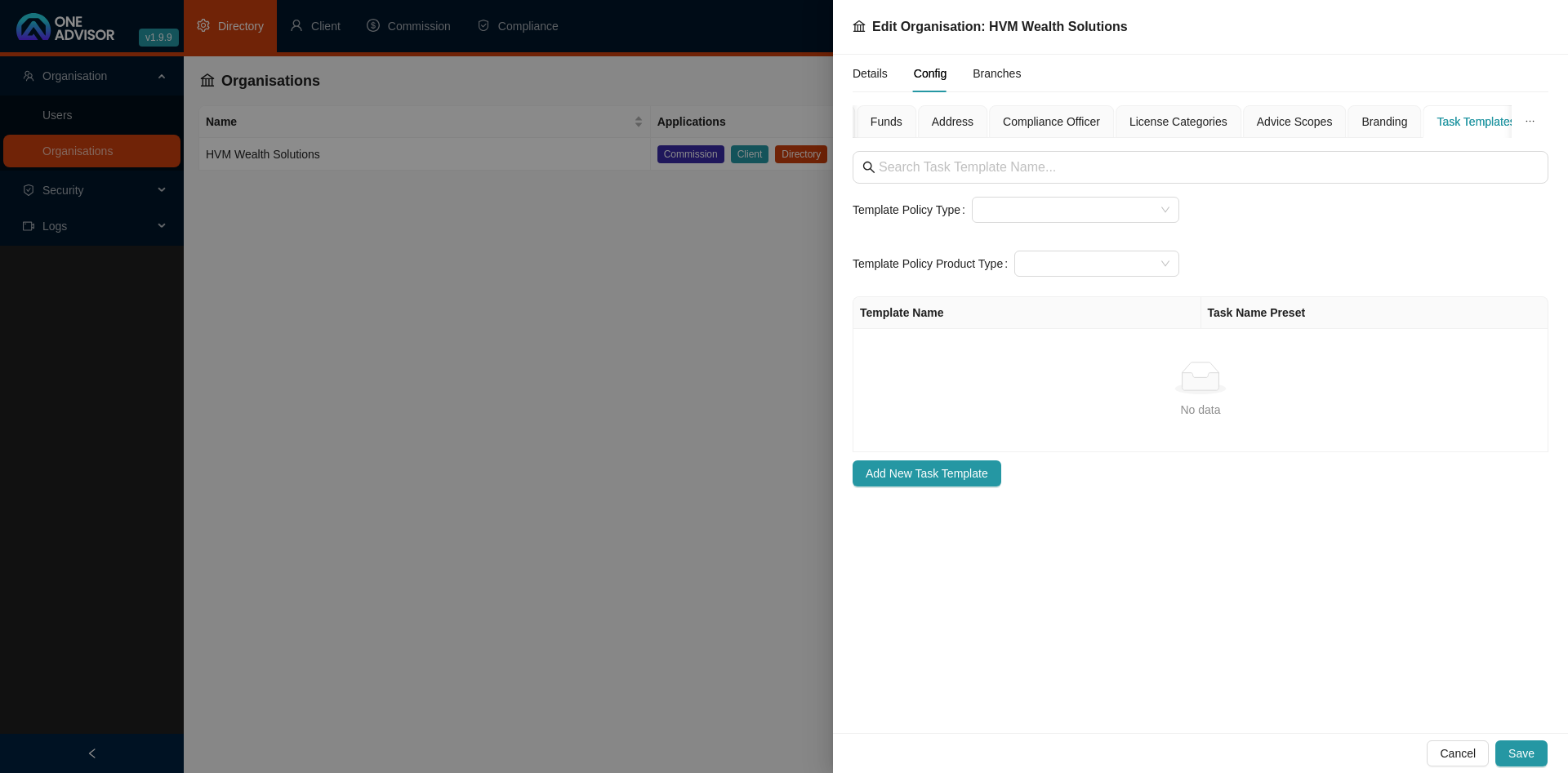
click at [489, 348] on div at bounding box center [784, 386] width 1568 height 773
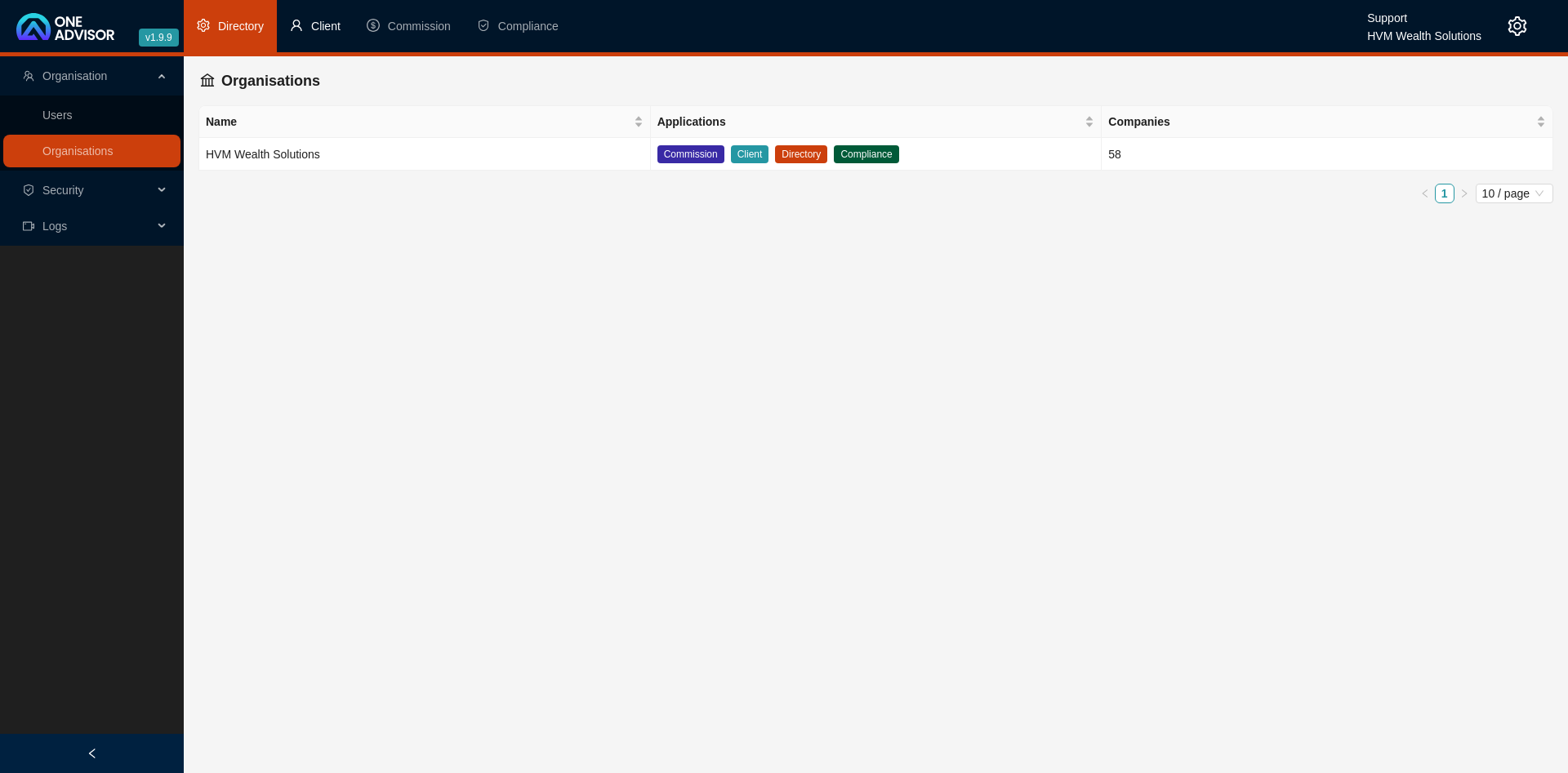
click at [329, 32] on span "Client" at bounding box center [325, 26] width 30 height 13
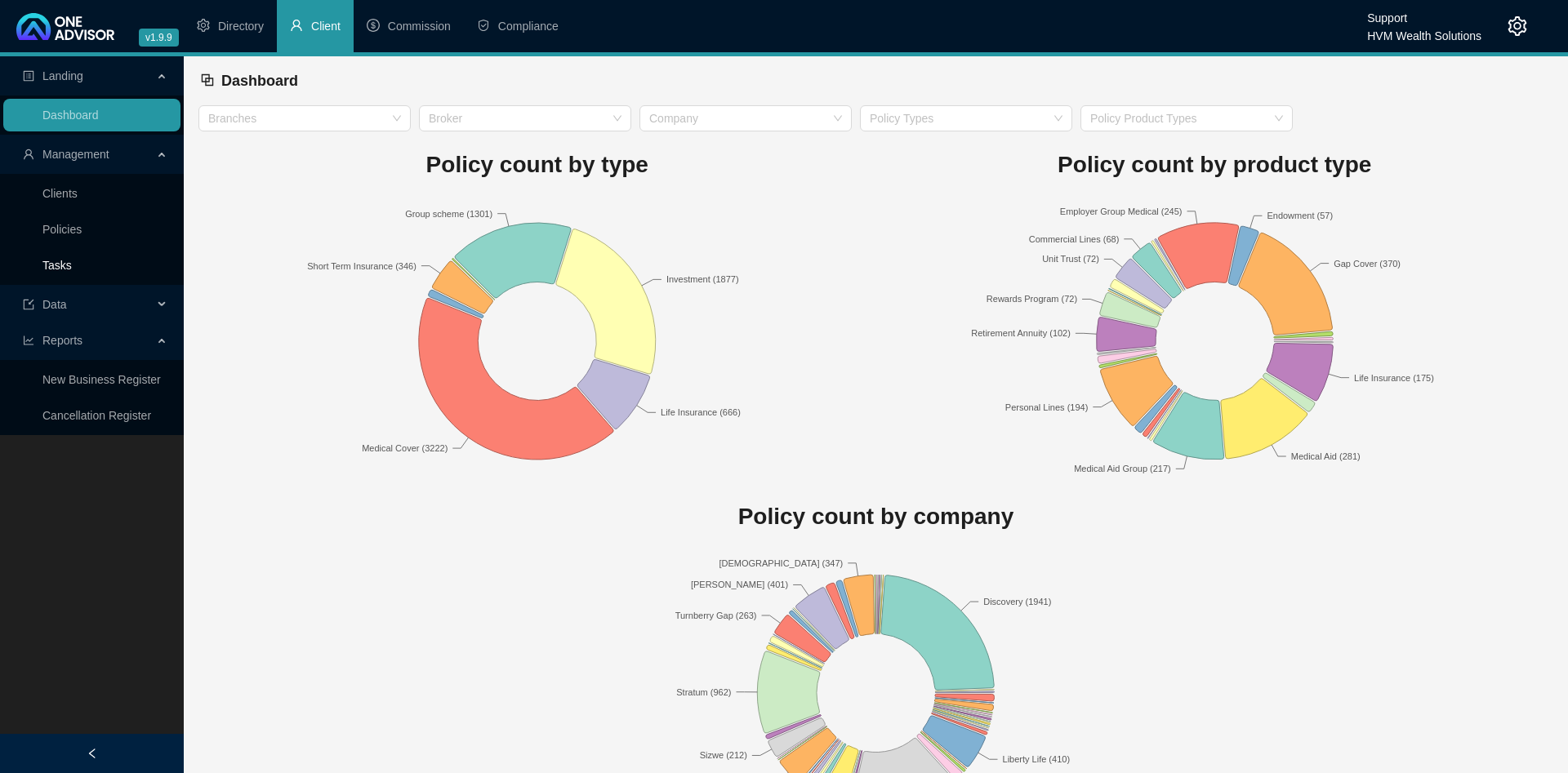
click at [71, 267] on link "Tasks" at bounding box center [56, 265] width 30 height 13
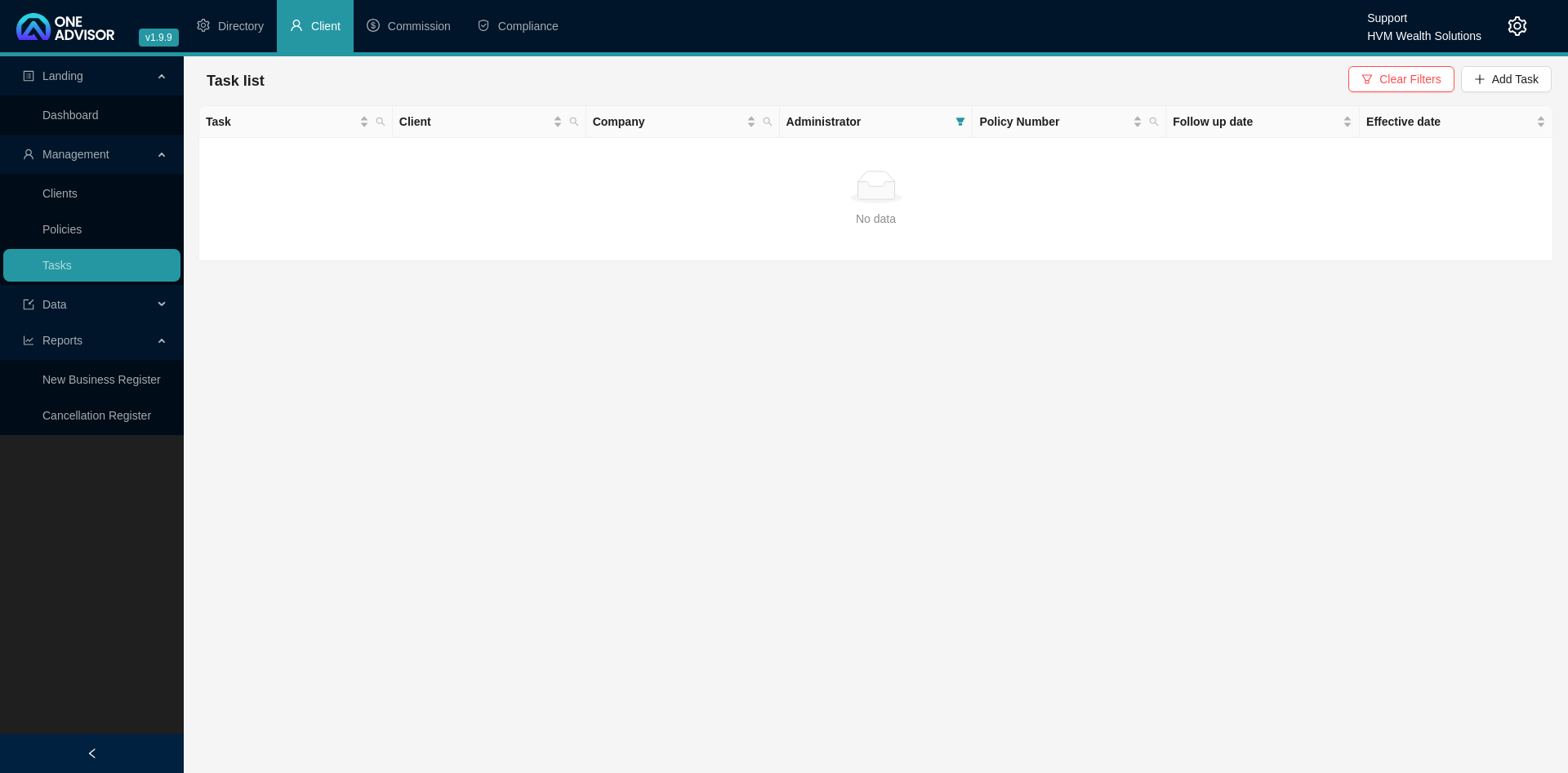
click at [525, 542] on main "Landing Dashboard Management Clients Policies Tasks Data Reports New Business R…" at bounding box center [784, 415] width 1568 height 717
click at [608, 391] on main "Landing Dashboard Management Clients Policies Tasks Data Reports New Business R…" at bounding box center [784, 415] width 1568 height 717
click at [1409, 78] on span "Clear Filters" at bounding box center [1409, 79] width 61 height 18
click at [764, 401] on main "Landing Dashboard Management Clients Policies Tasks Data Reports New Business R…" at bounding box center [784, 415] width 1568 height 717
click at [667, 529] on main "Landing Dashboard Management Clients Policies Tasks Data Reports New Business R…" at bounding box center [784, 415] width 1568 height 717
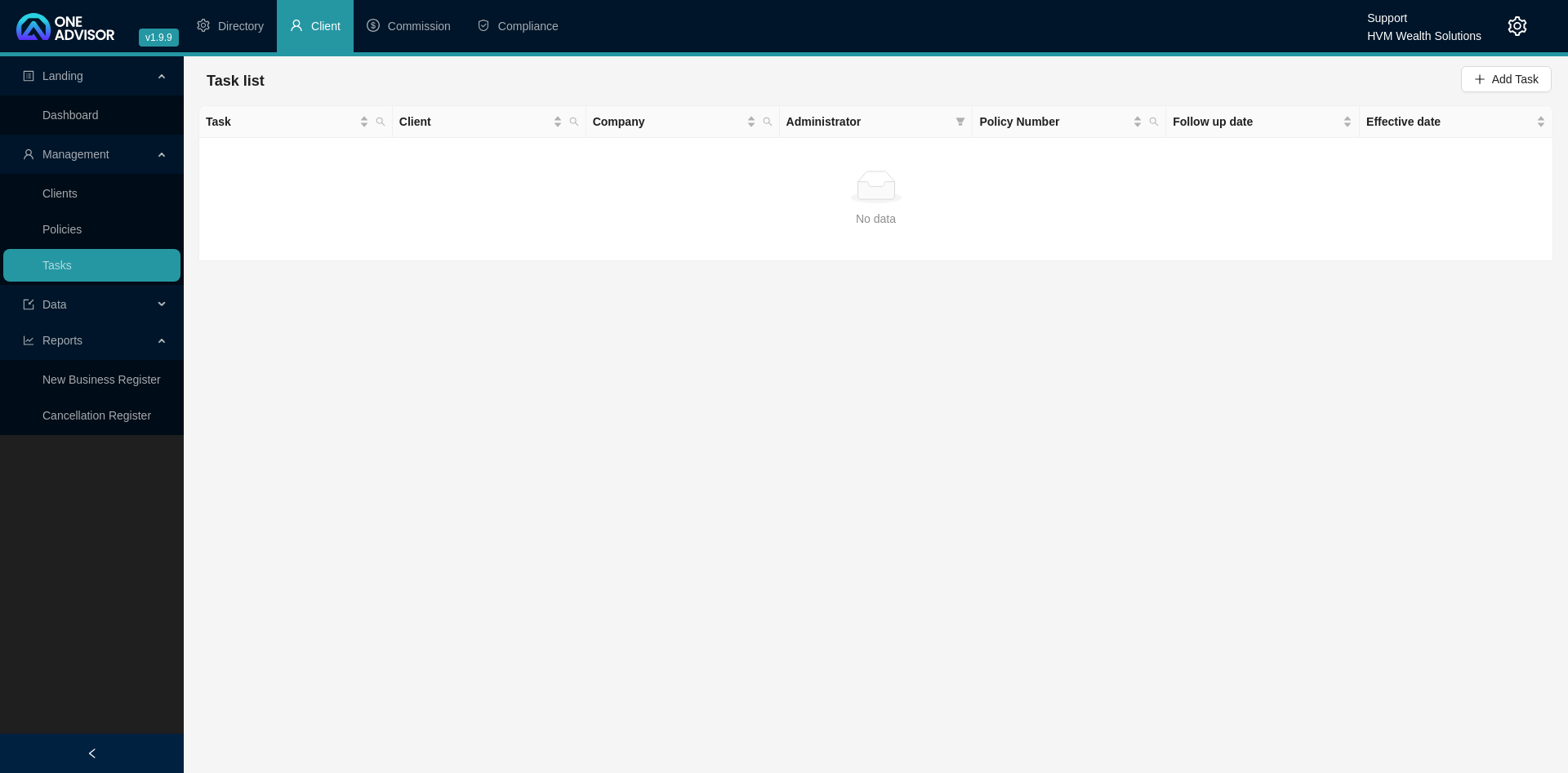
click at [504, 378] on main "Landing Dashboard Management Clients Policies Tasks Data Reports New Business R…" at bounding box center [784, 415] width 1568 height 717
click at [1515, 25] on icon "setting" at bounding box center [1517, 26] width 20 height 20
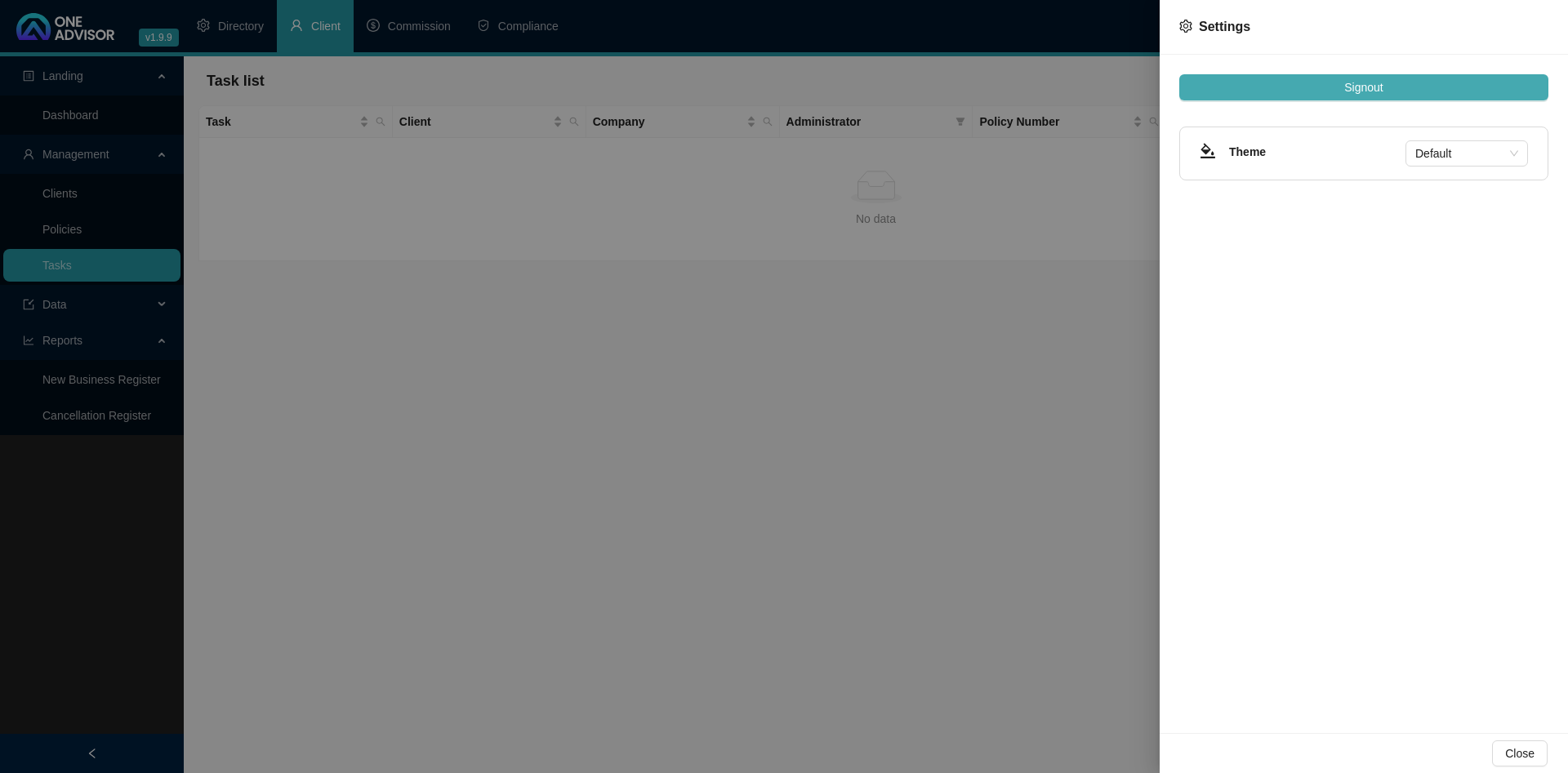
click at [1426, 76] on button "Signout" at bounding box center [1364, 87] width 369 height 26
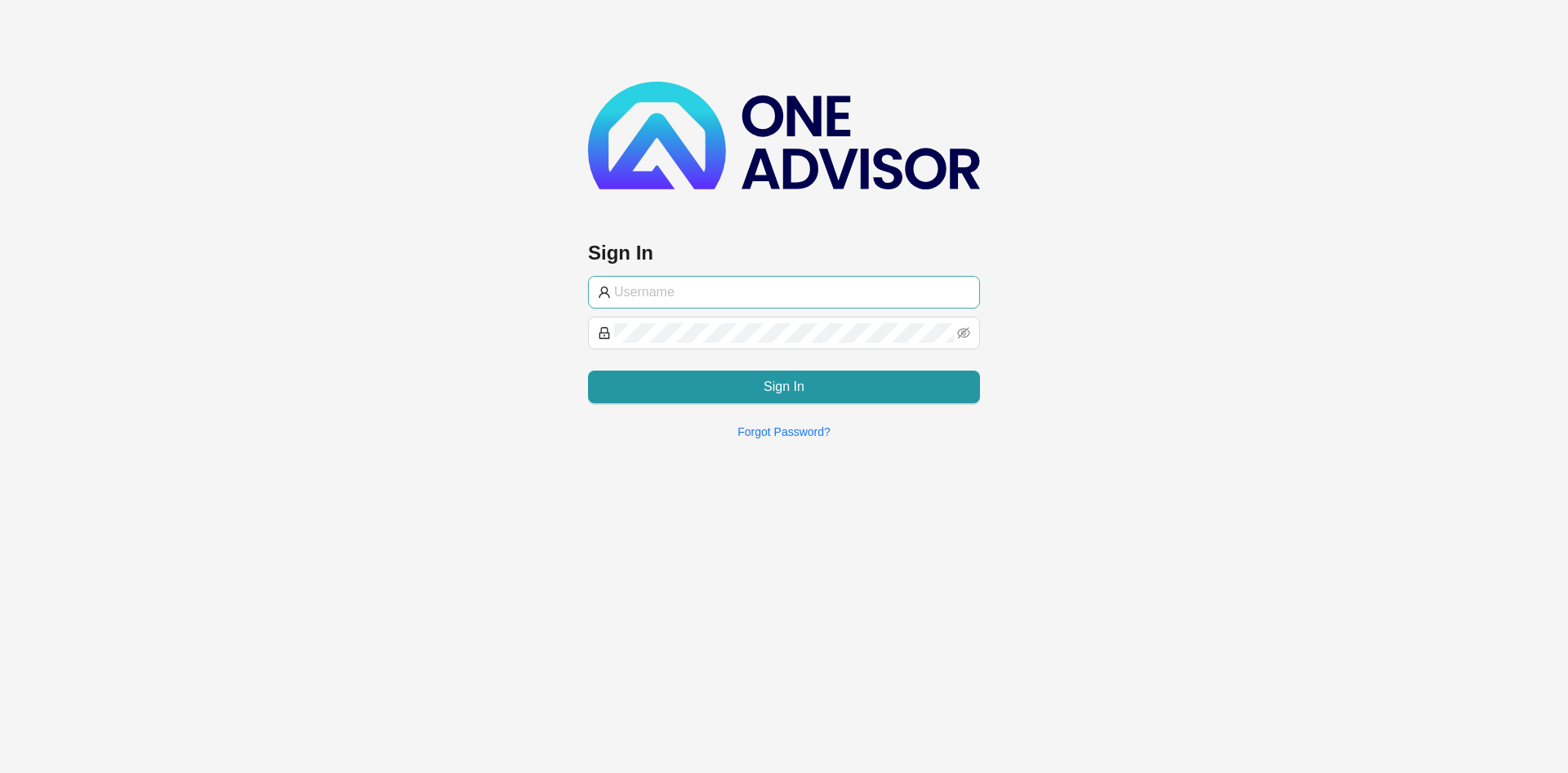
click at [667, 290] on input "text" at bounding box center [793, 292] width 356 height 20
click at [282, 205] on div "Sign In Sign In Forgot Password?" at bounding box center [784, 226] width 1568 height 452
click at [727, 287] on input "text" at bounding box center [793, 292] width 356 height 20
paste input "BCp@123"
type input "BCp@123"
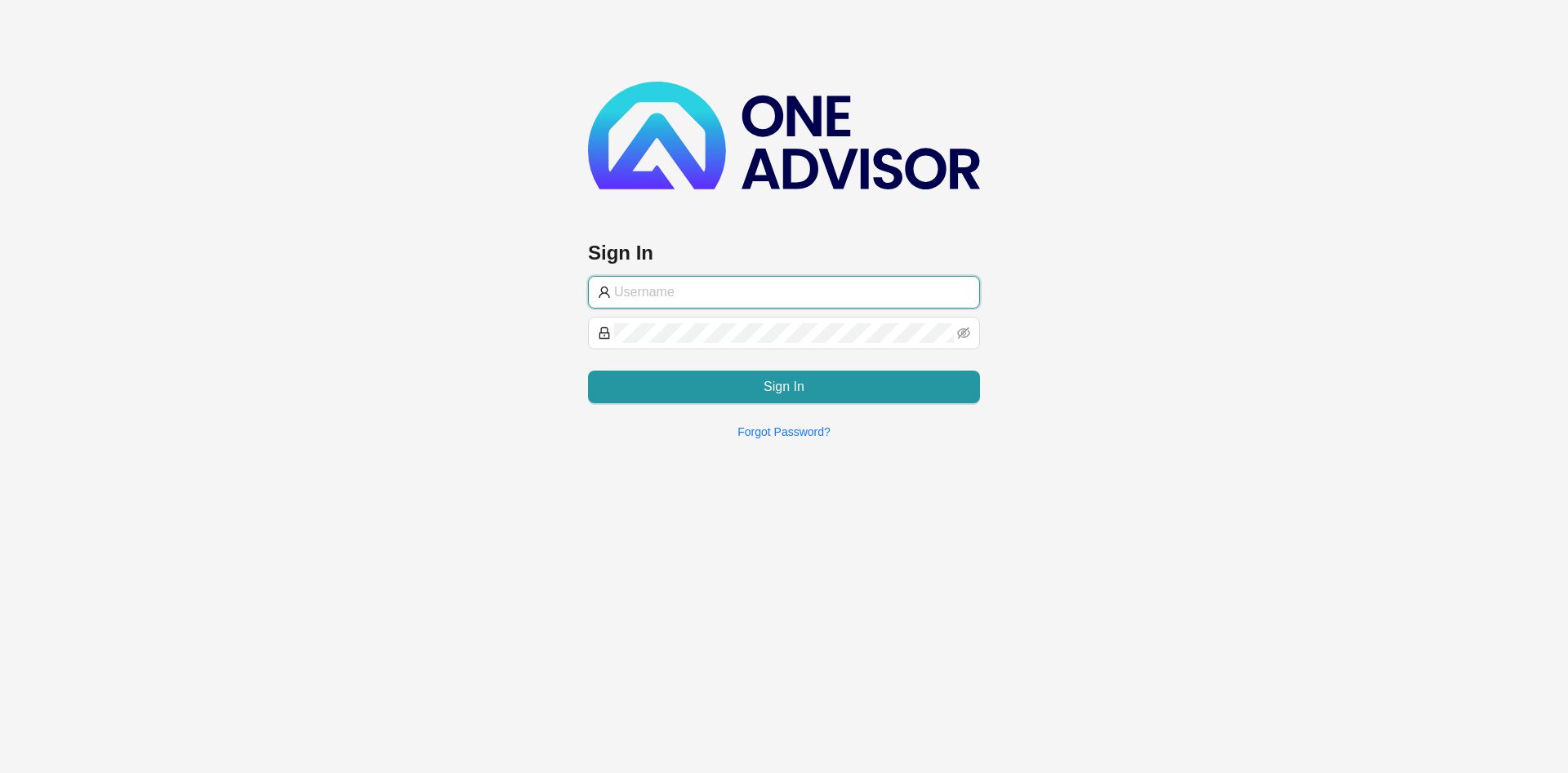
click at [688, 287] on input "text" at bounding box center [793, 292] width 356 height 20
paste input "BryceProfile"
type input "BryceProfile"
click at [316, 305] on div "Sign In BryceProfile Sign In Forgot Password?" at bounding box center [784, 226] width 1568 height 452
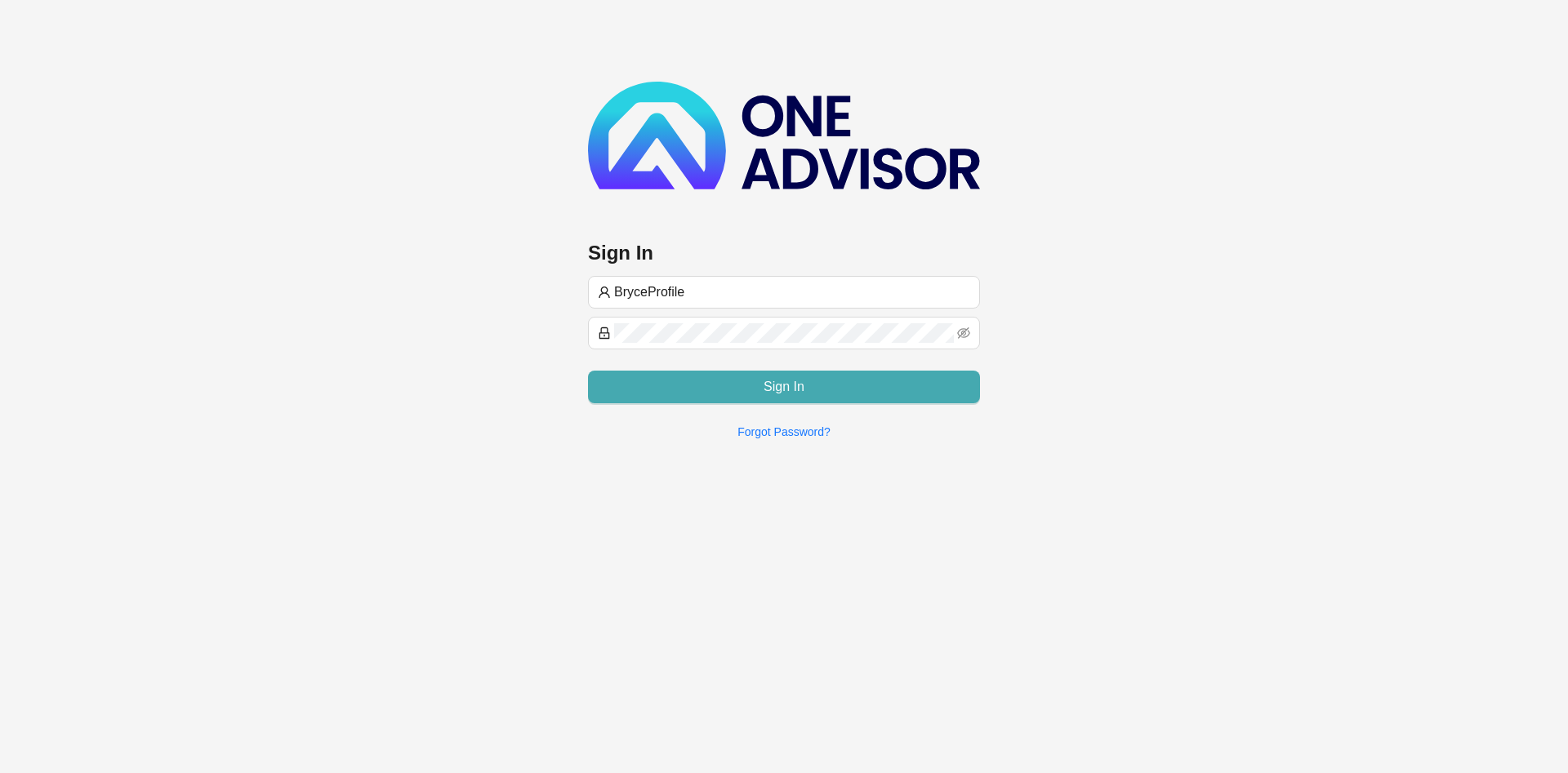
click at [676, 381] on button "Sign In" at bounding box center [784, 387] width 392 height 32
